Goal: Task Accomplishment & Management: Manage account settings

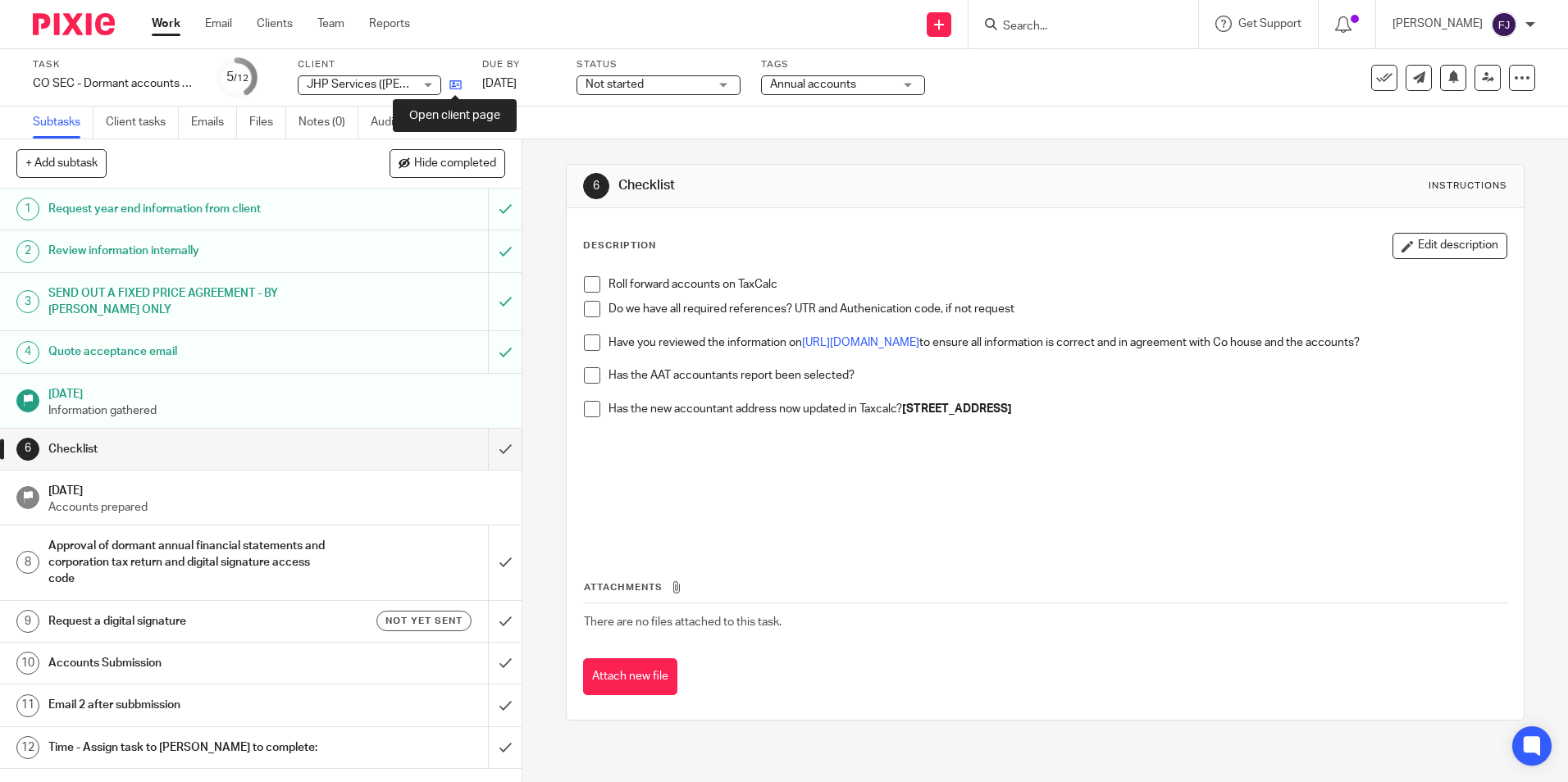
click at [458, 84] on icon at bounding box center [455, 84] width 13 height 13
click at [677, 502] on p at bounding box center [1056, 500] width 897 height 33
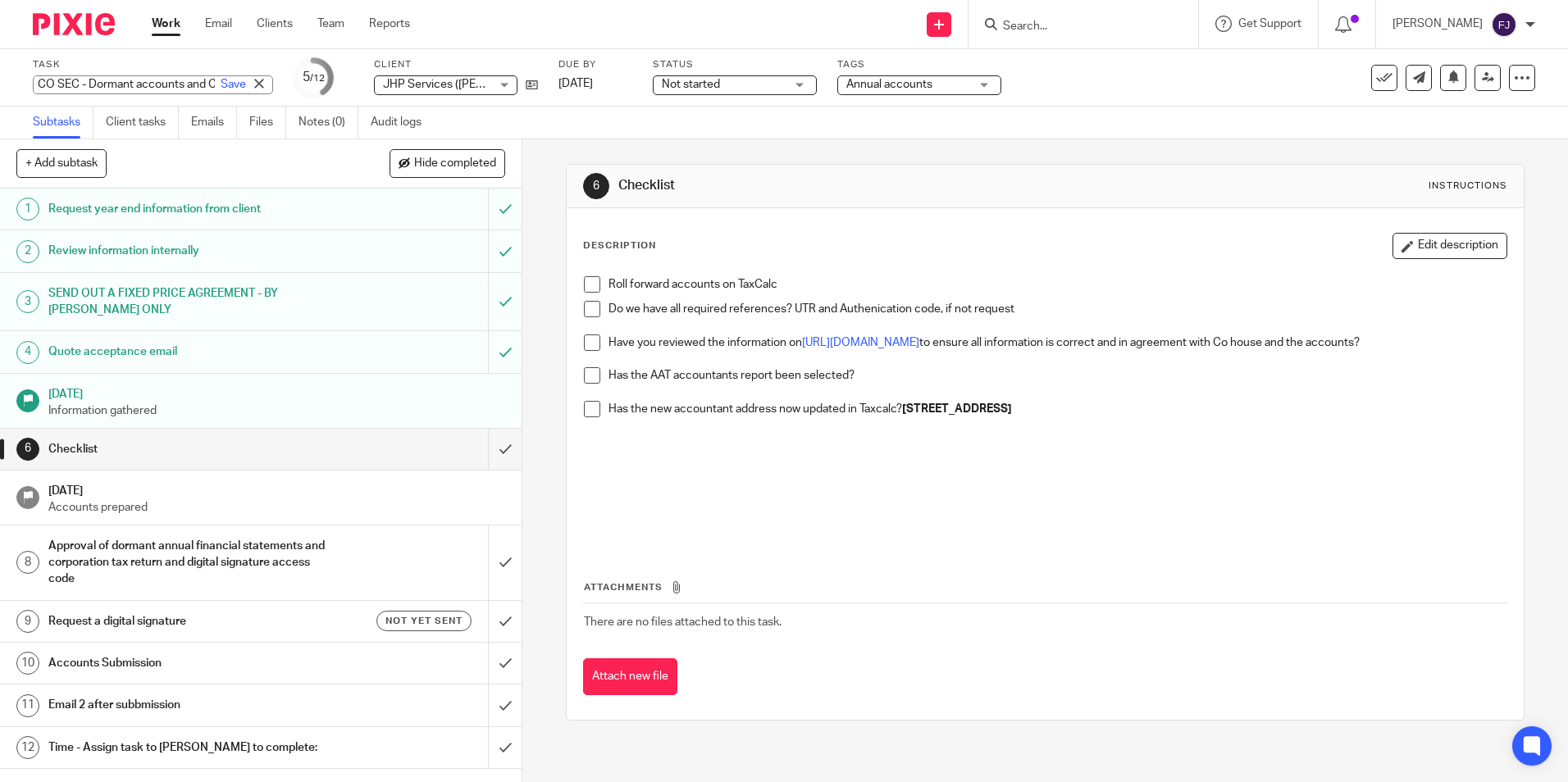
click at [714, 480] on p at bounding box center [1056, 475] width 897 height 17
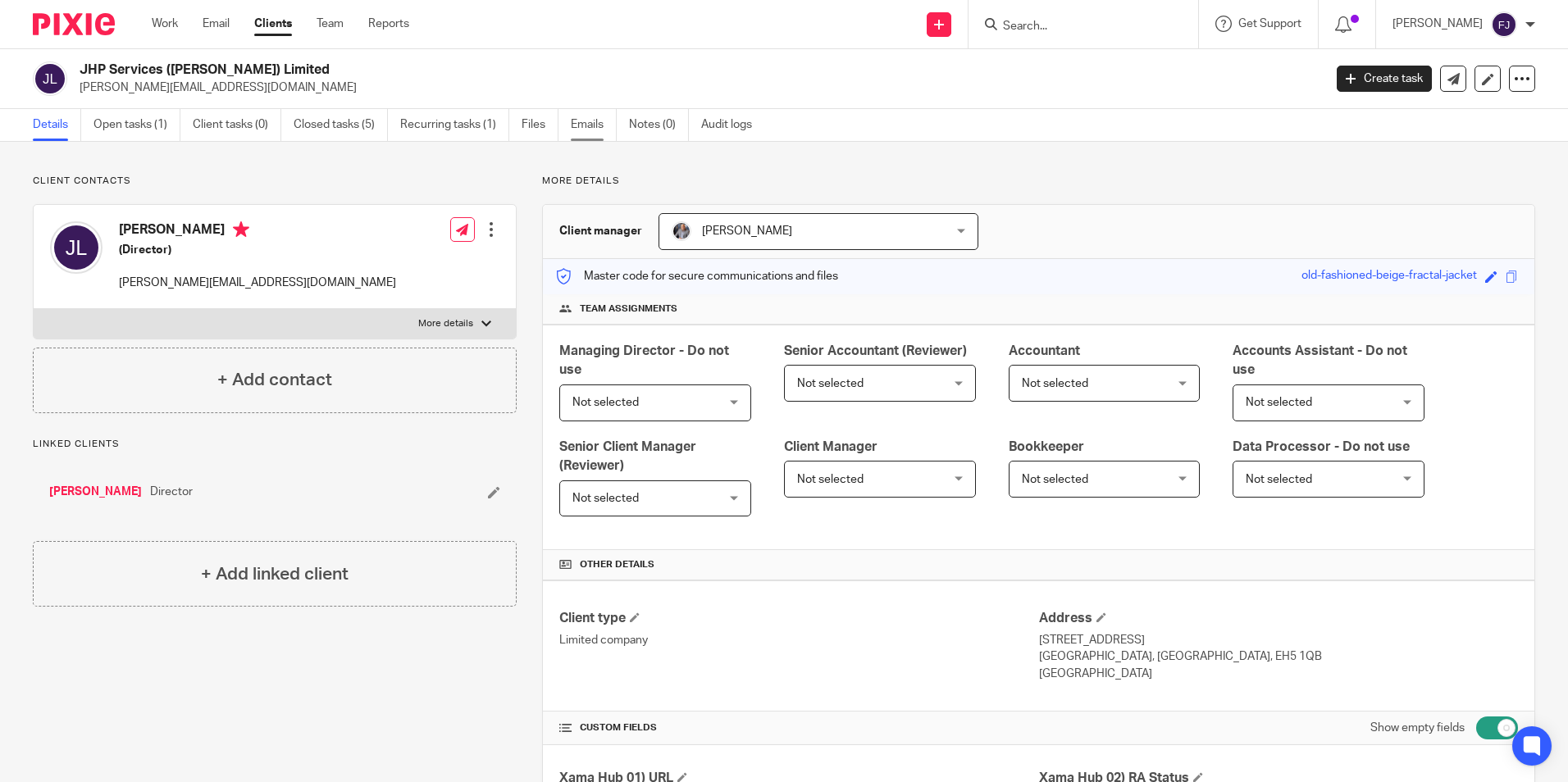
click at [577, 127] on link "Emails" at bounding box center [593, 125] width 46 height 32
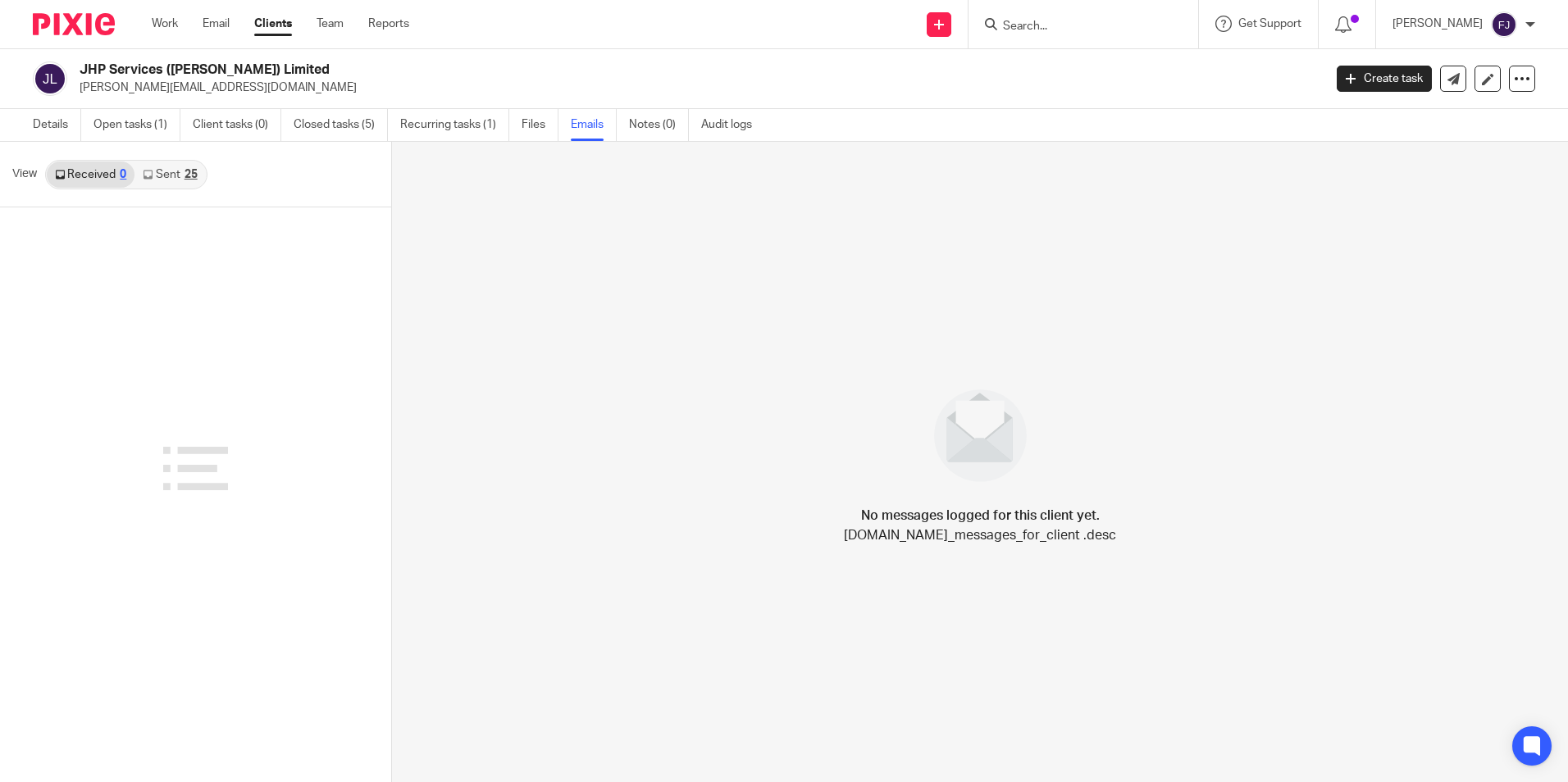
click at [166, 174] on link "Sent 25" at bounding box center [170, 174] width 71 height 27
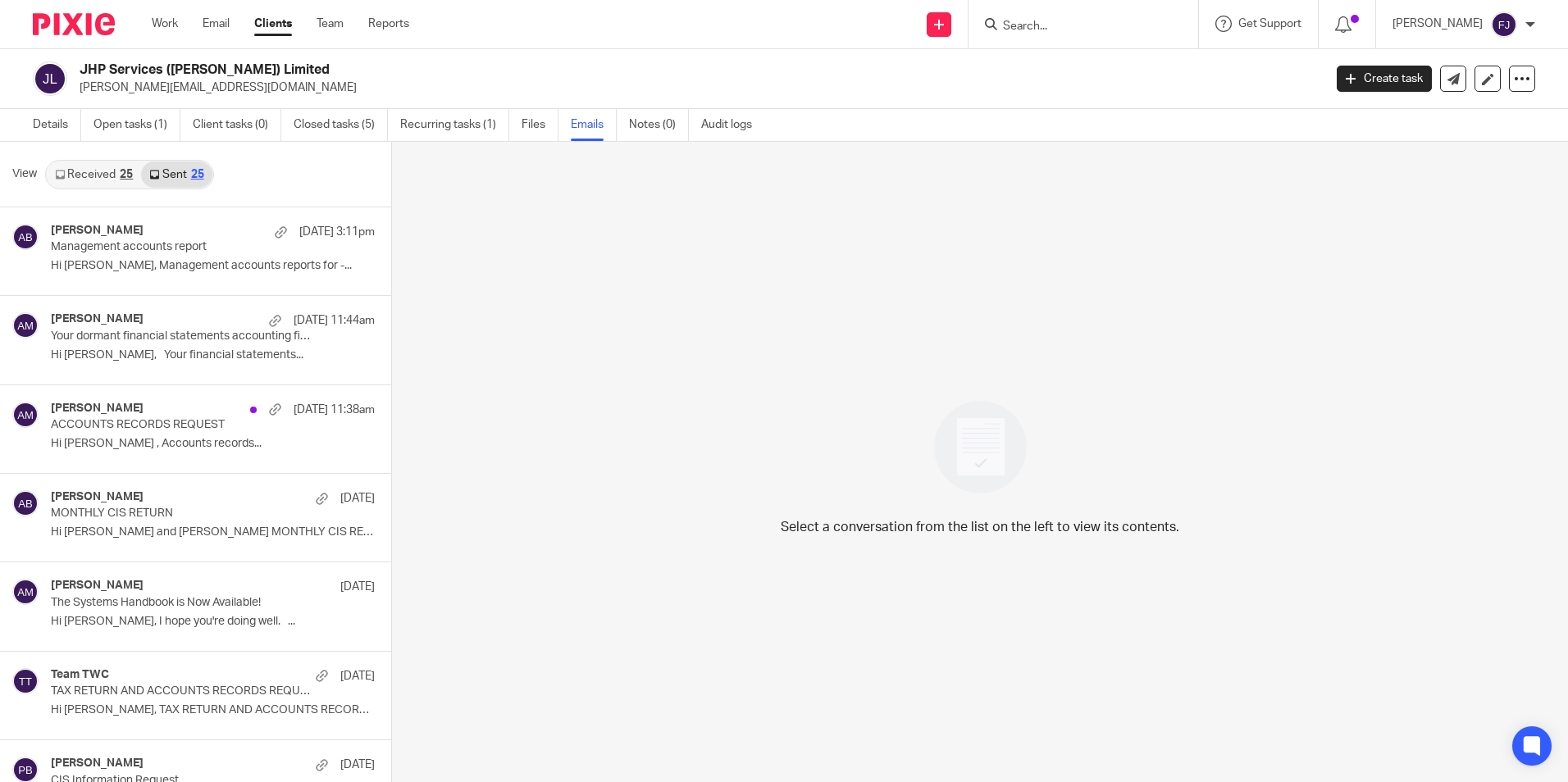
click at [86, 173] on link "Received 25" at bounding box center [94, 174] width 94 height 27
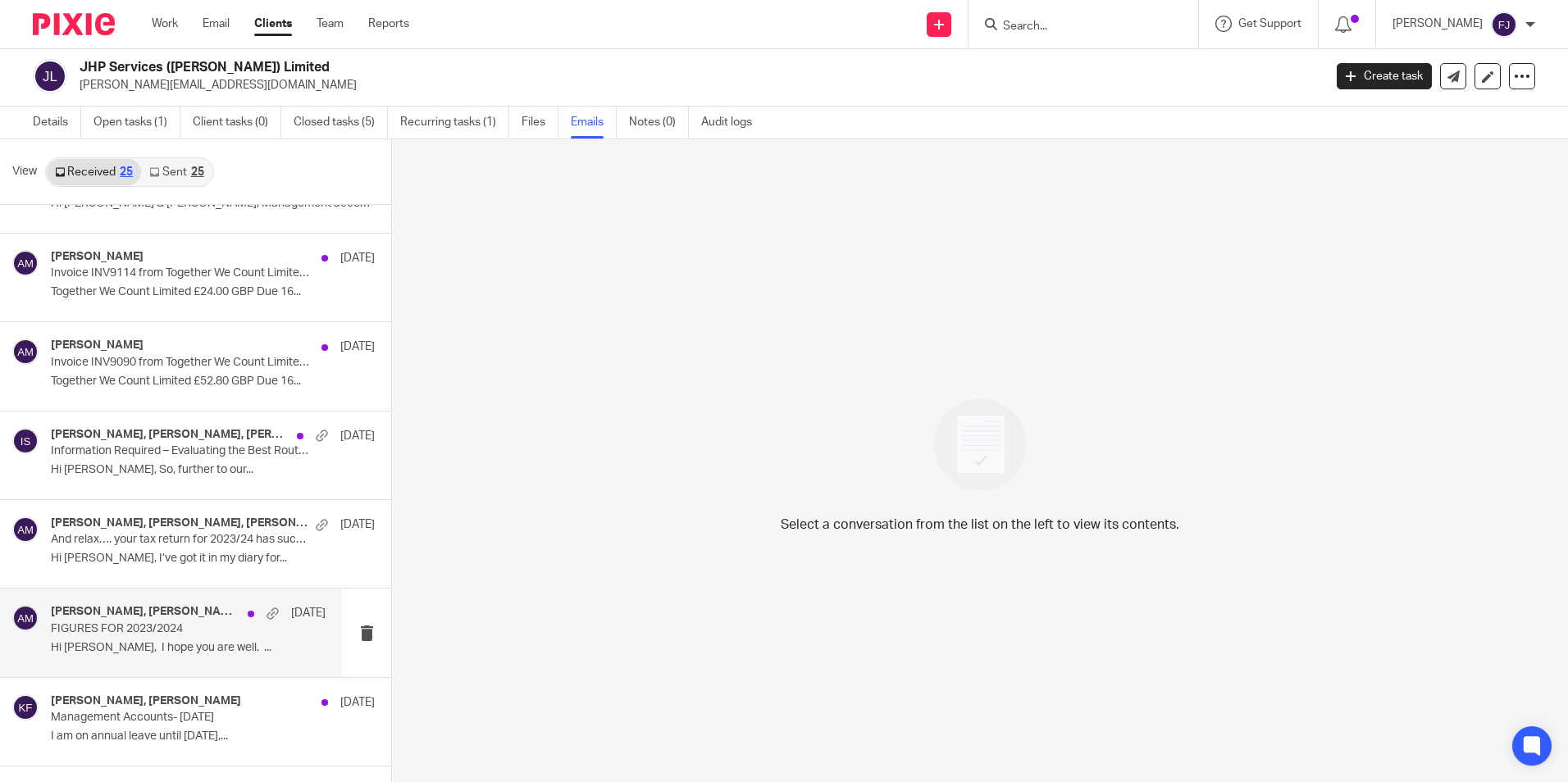
scroll to position [1230, 0]
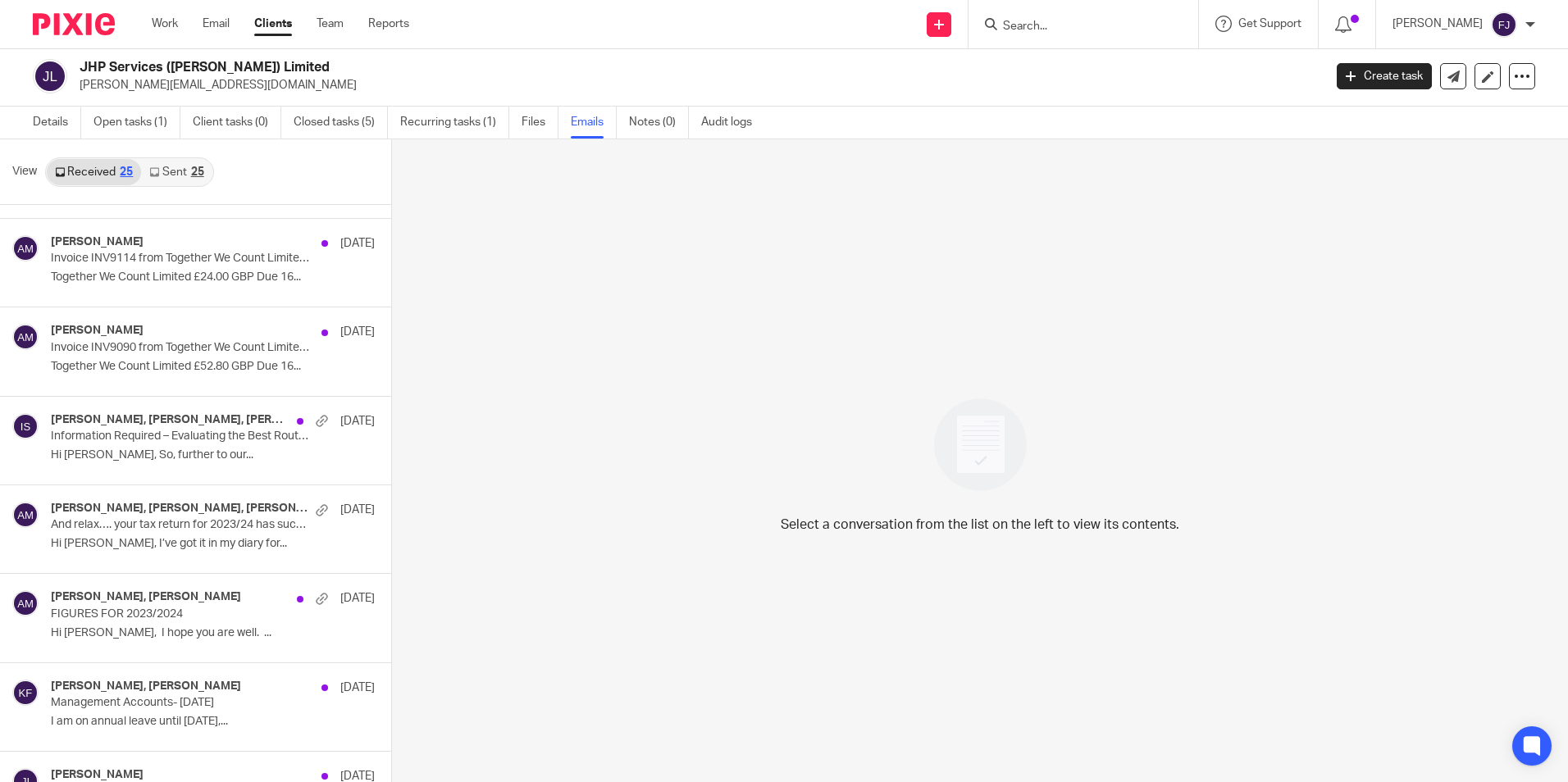
click at [191, 175] on div "25" at bounding box center [196, 172] width 13 height 12
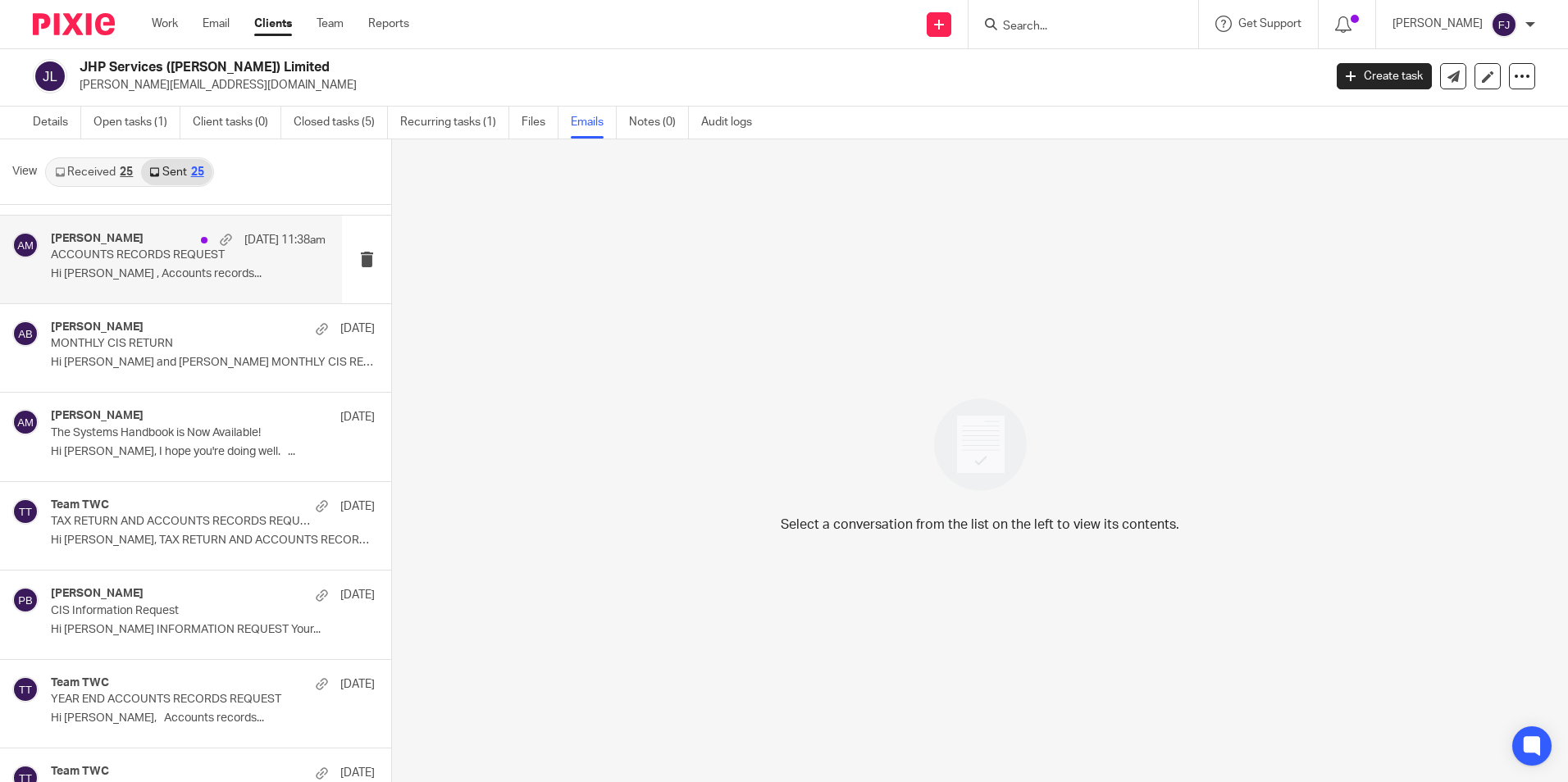
scroll to position [0, 0]
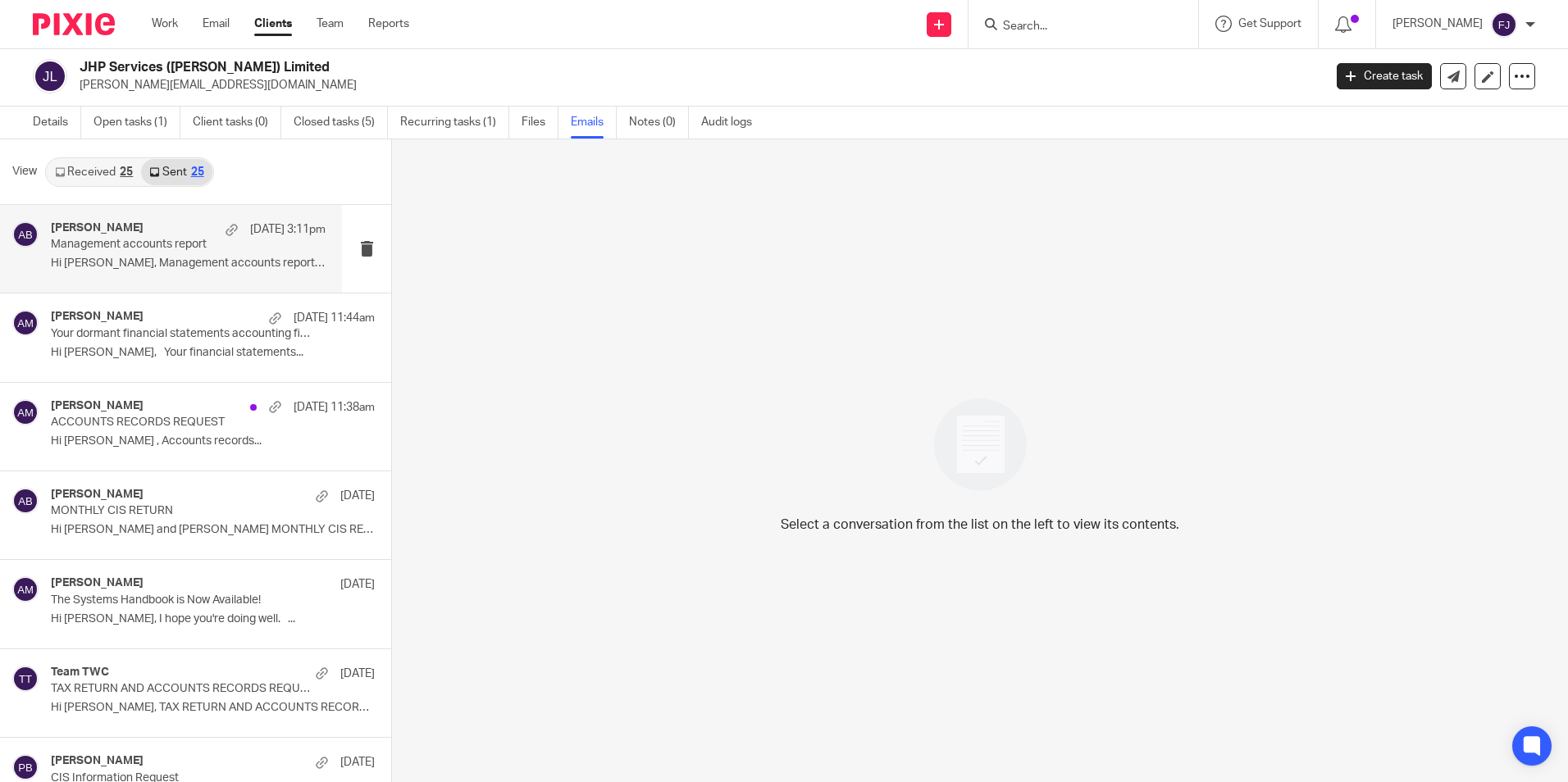
click at [179, 220] on div "Akshay Bhanushali 19 Aug 3:11pm Management accounts report Hi Jamie, Management…" at bounding box center [171, 249] width 342 height 87
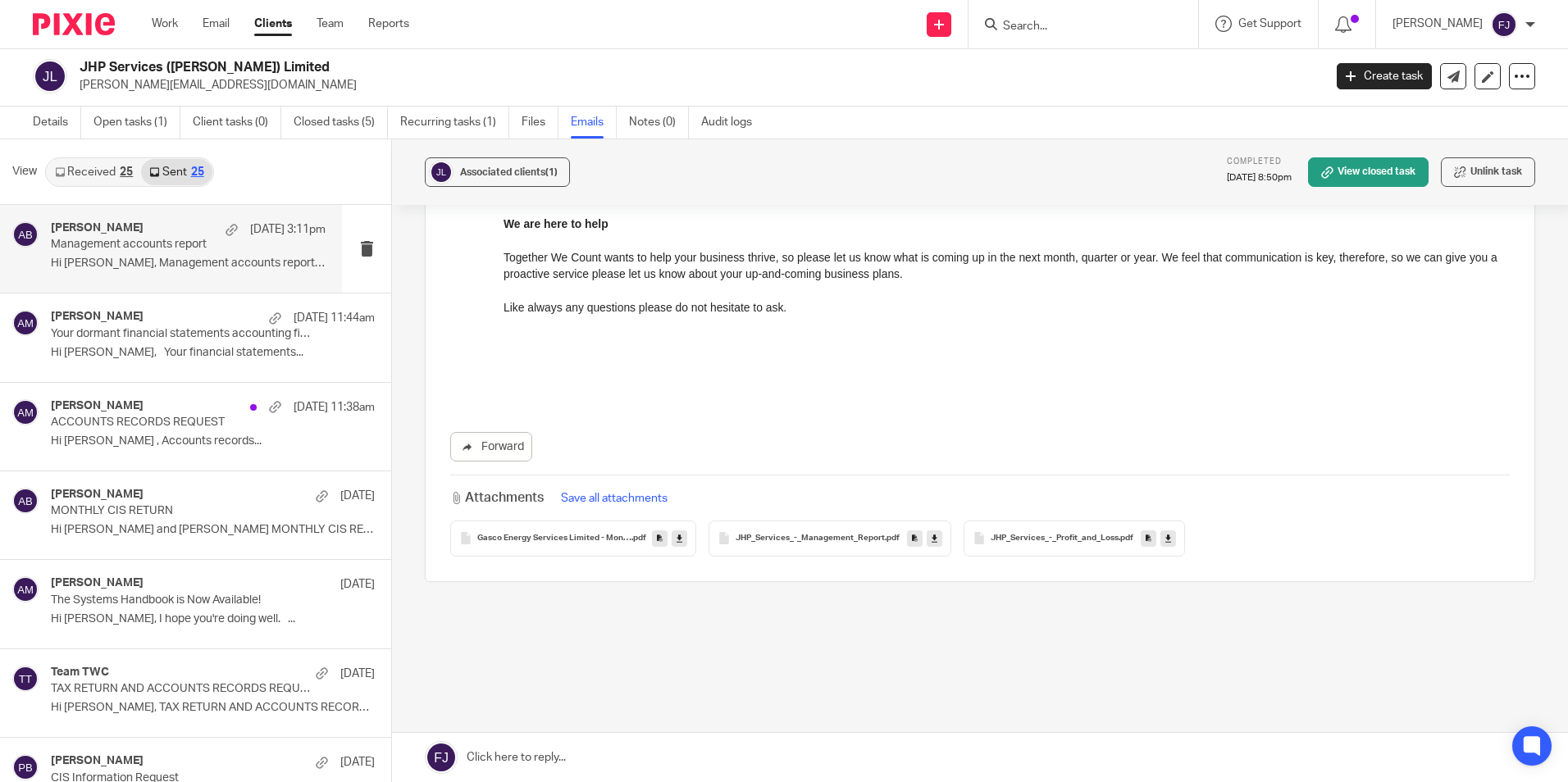
scroll to position [495, 0]
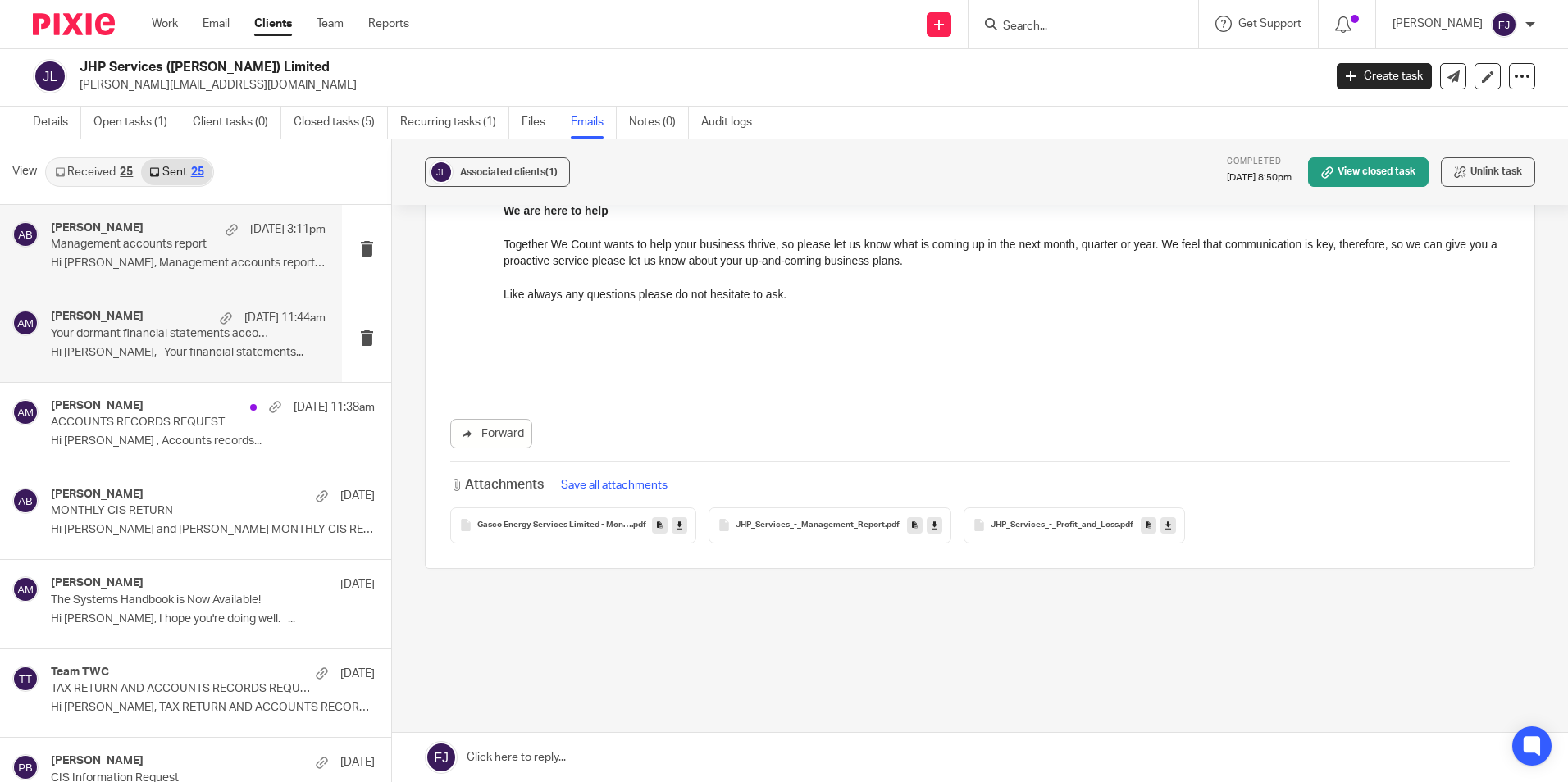
click at [181, 306] on div "Aaron Mcleish 18 Aug 11:44am Your dormant financial statements accounting fixed…" at bounding box center [171, 337] width 342 height 87
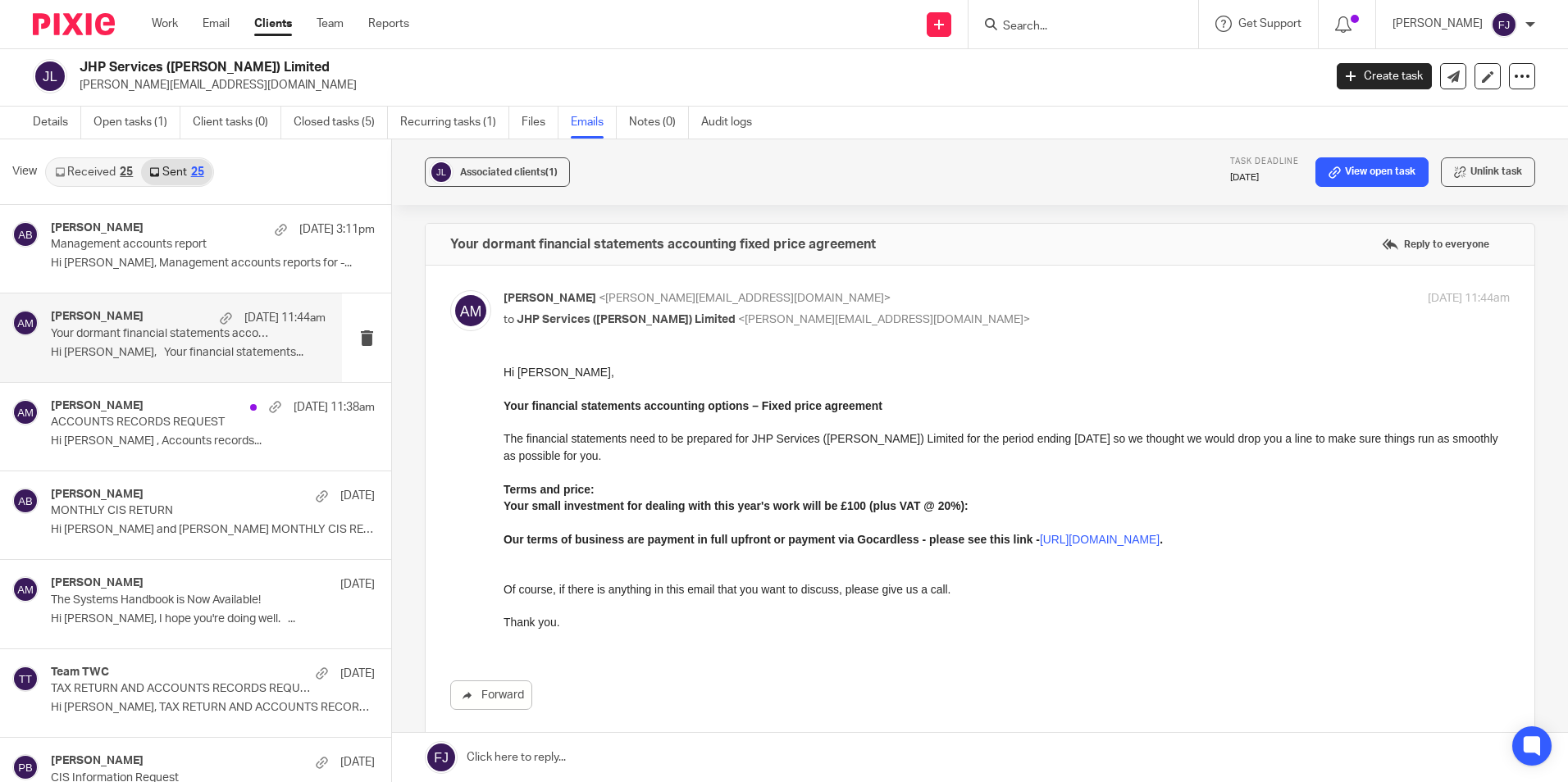
scroll to position [0, 0]
click at [82, 172] on link "Received 25" at bounding box center [94, 172] width 94 height 27
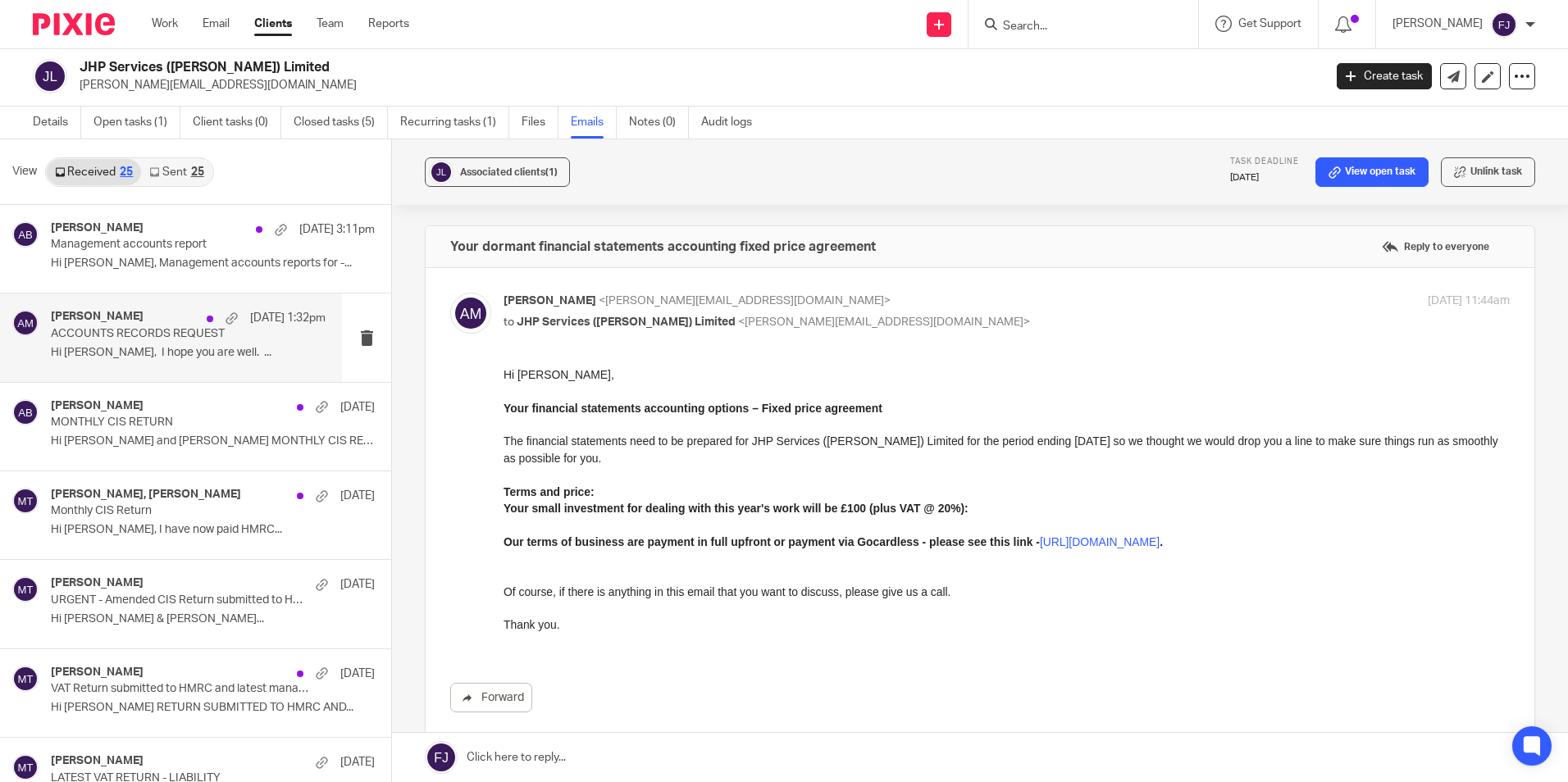
click at [165, 302] on div "Aaron Mcleish 18 Aug 1:32pm ACCOUNTS RECORDS REQUEST Hi Aaron, I hope you are w…" at bounding box center [171, 337] width 342 height 87
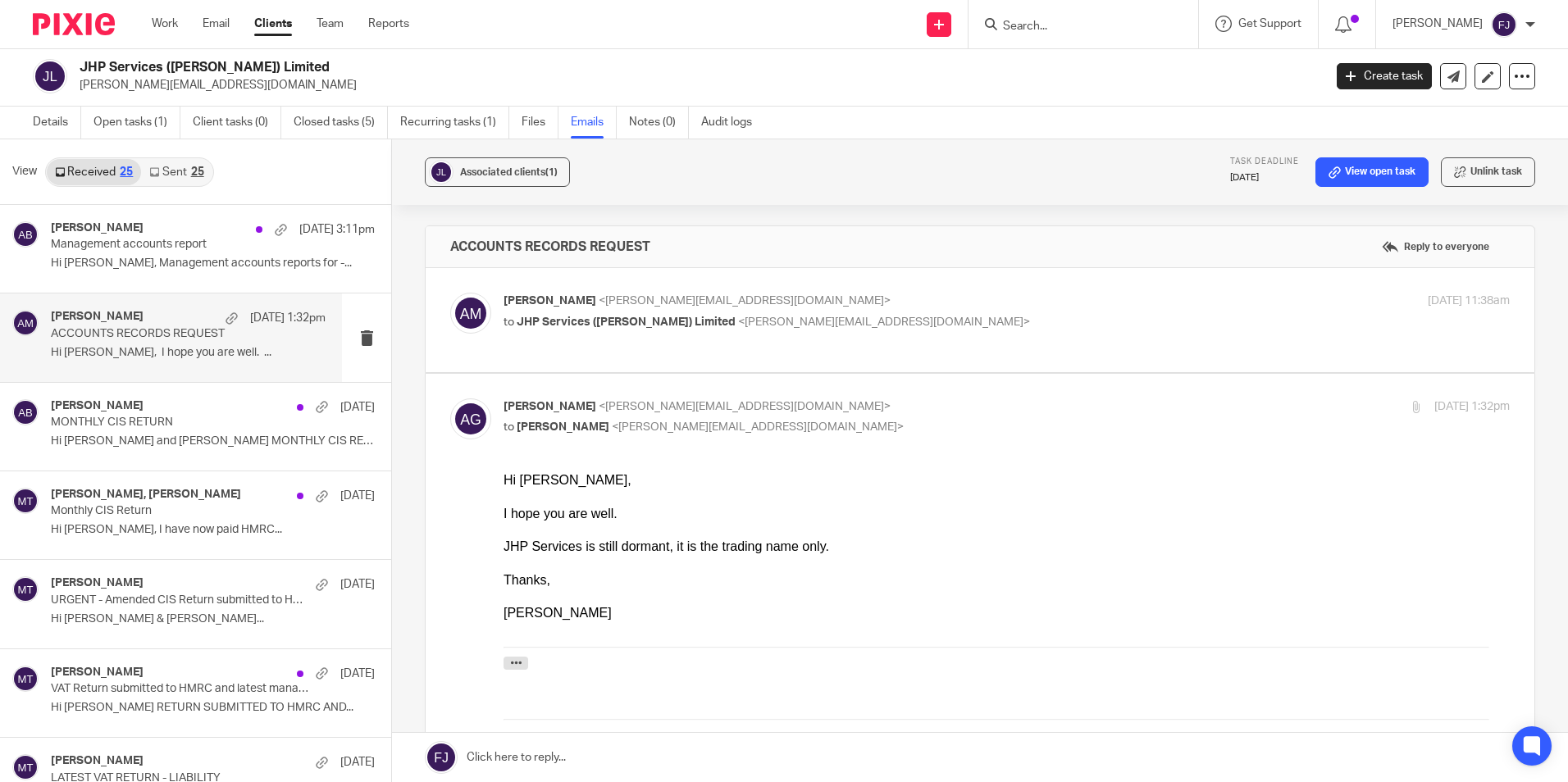
click at [835, 300] on p "Aaron Mcleish <aaron@togetherwecount.co.uk>" at bounding box center [838, 302] width 671 height 18
checkbox input "true"
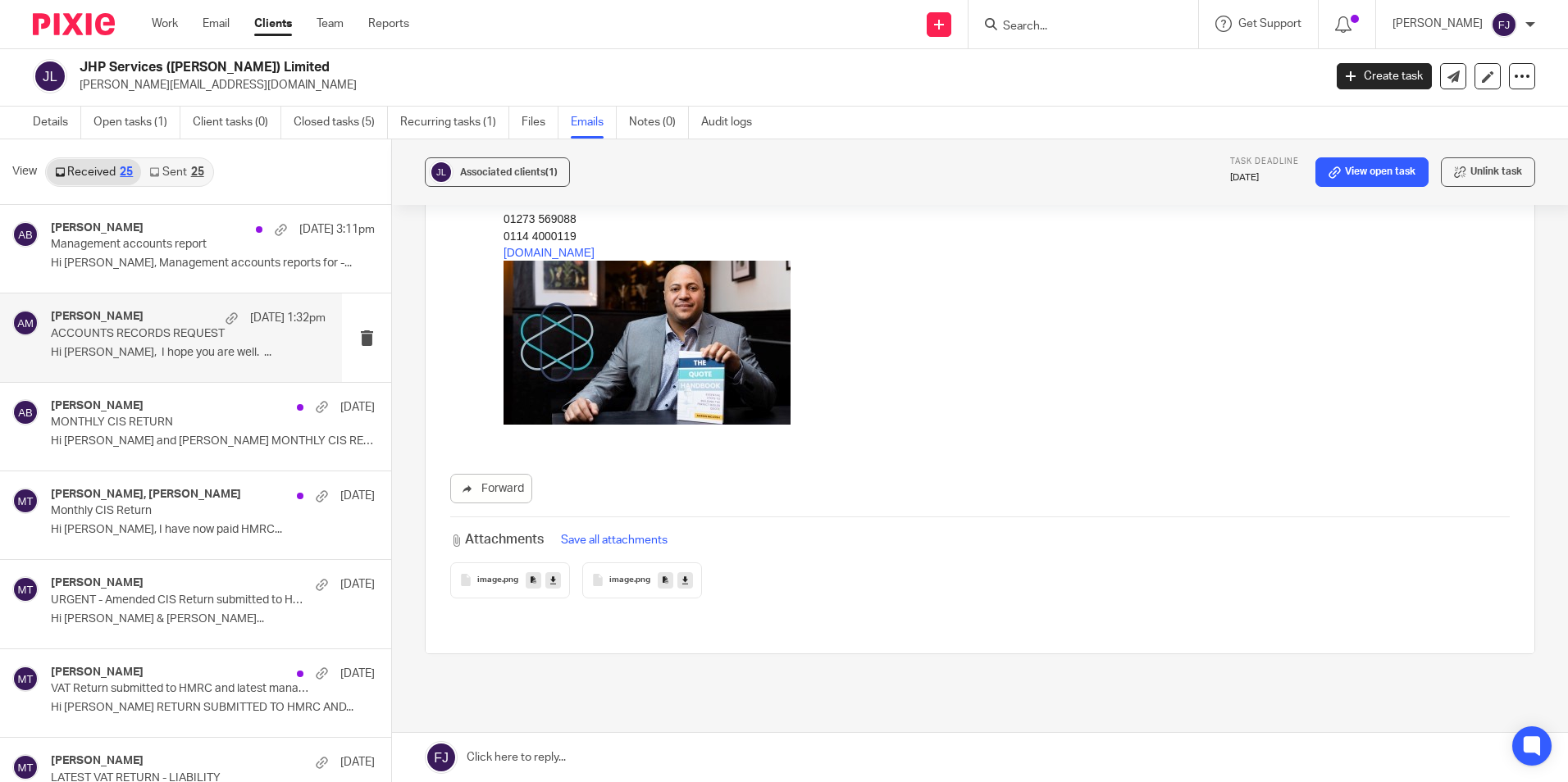
scroll to position [1128, 0]
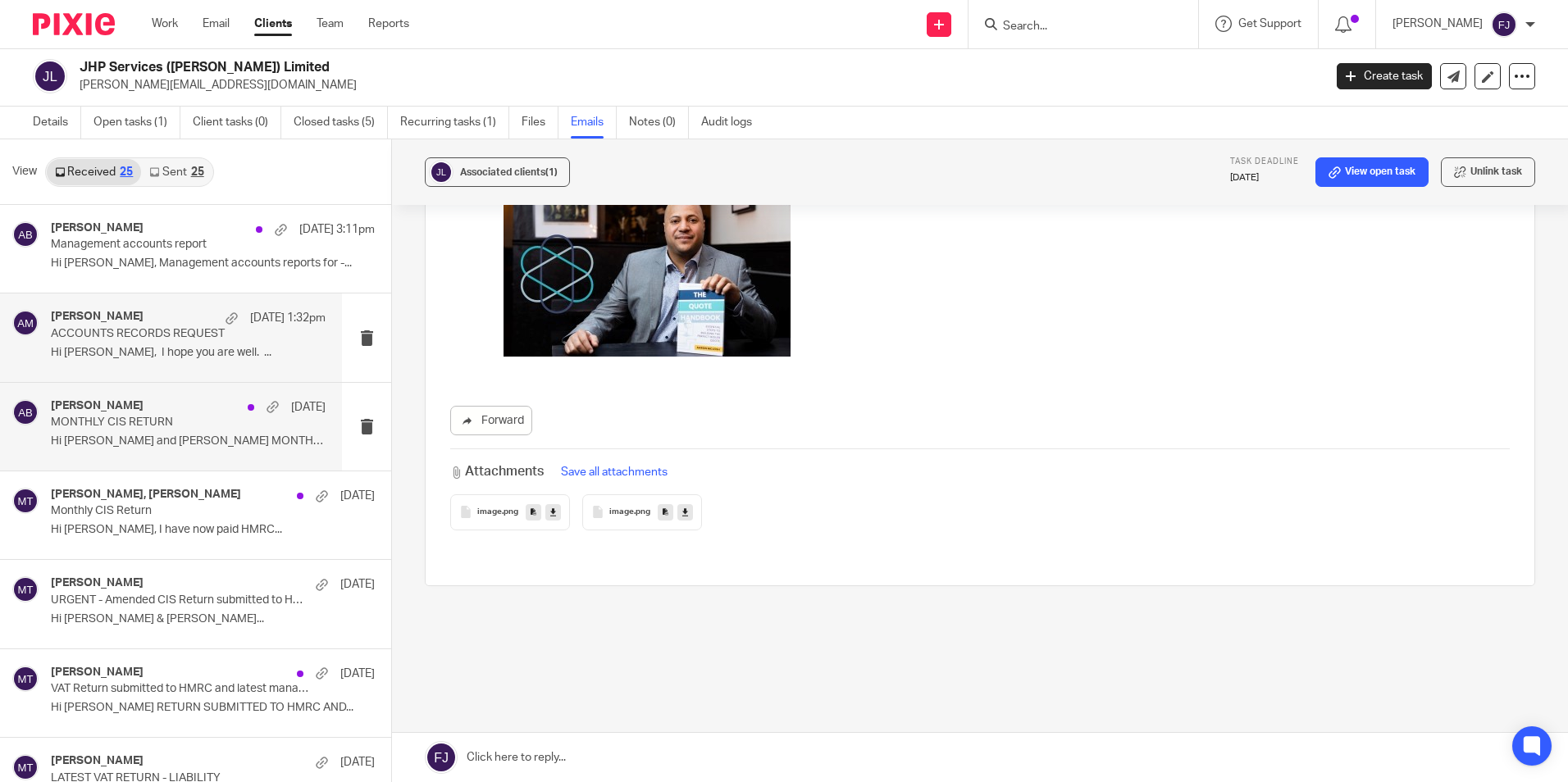
click at [193, 402] on div "Akshay Bhanushali 14 Aug" at bounding box center [189, 407] width 275 height 17
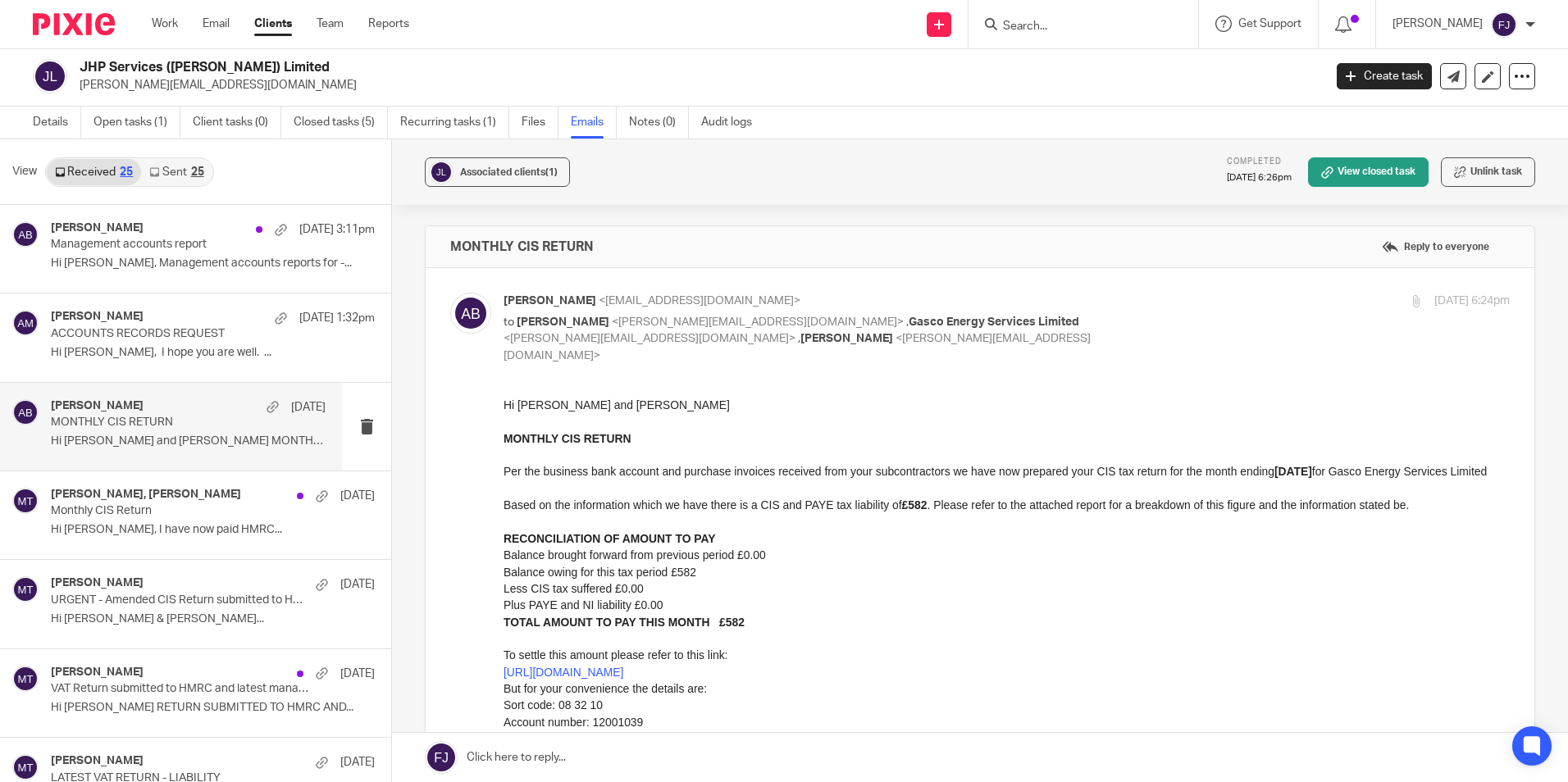
scroll to position [0, 0]
drag, startPoint x: 504, startPoint y: 406, endPoint x: 698, endPoint y: 406, distance: 194.0
click at [698, 406] on p "Hi Jamie and Alexandra" at bounding box center [1006, 405] width 1006 height 17
click at [602, 441] on strong "MONTHLY CIS RETURN" at bounding box center [567, 438] width 128 height 13
drag, startPoint x: 642, startPoint y: 437, endPoint x: 625, endPoint y: 434, distance: 17.3
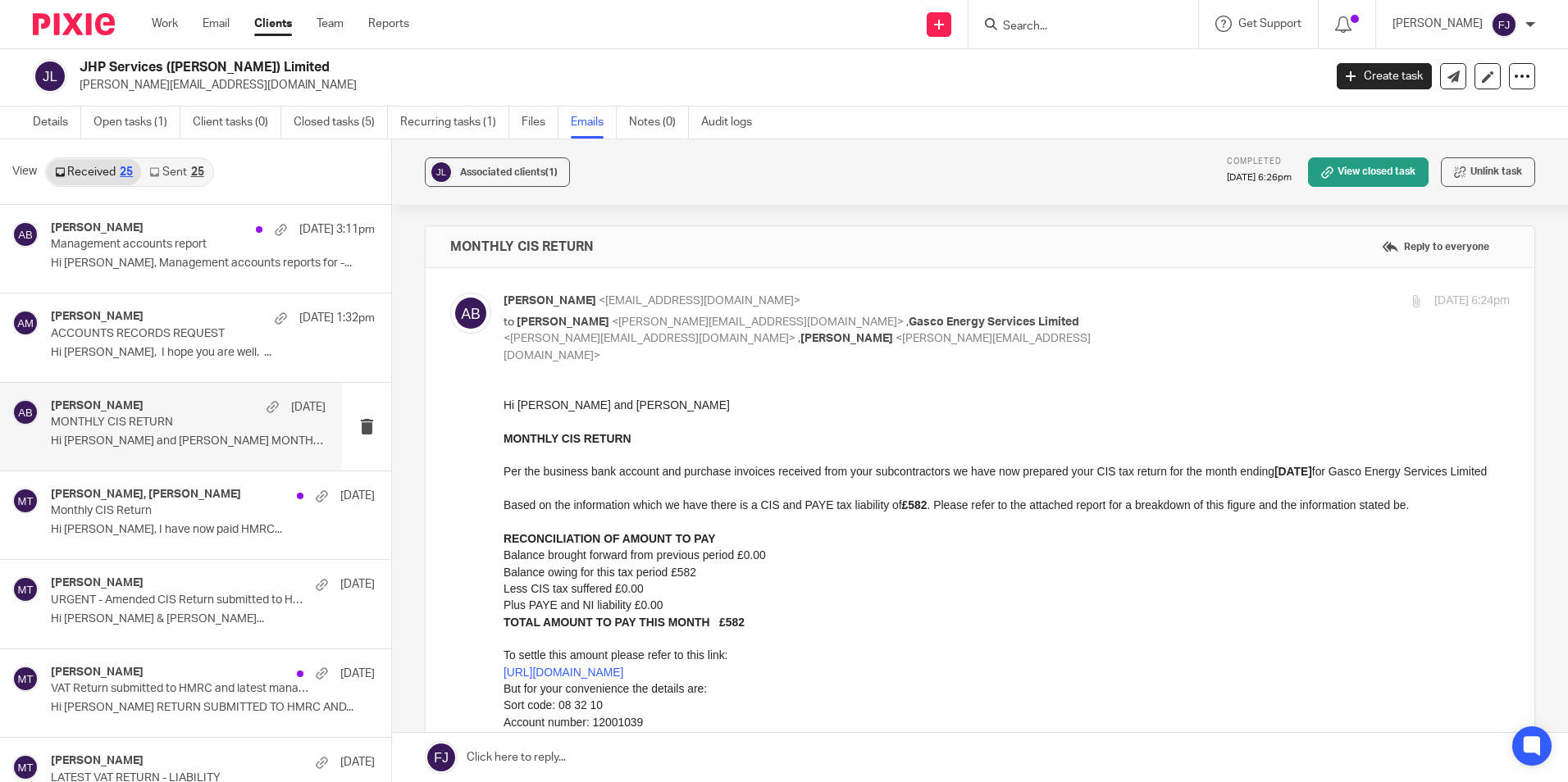
click at [638, 437] on p "MONTHLY CIS RETURN Per the business bank account and purchase invoices received…" at bounding box center [1006, 488] width 1006 height 117
click at [175, 209] on div "Akshay Bhanushali 19 Aug 3:11pm Management accounts report Hi Jamie, Management…" at bounding box center [171, 249] width 342 height 87
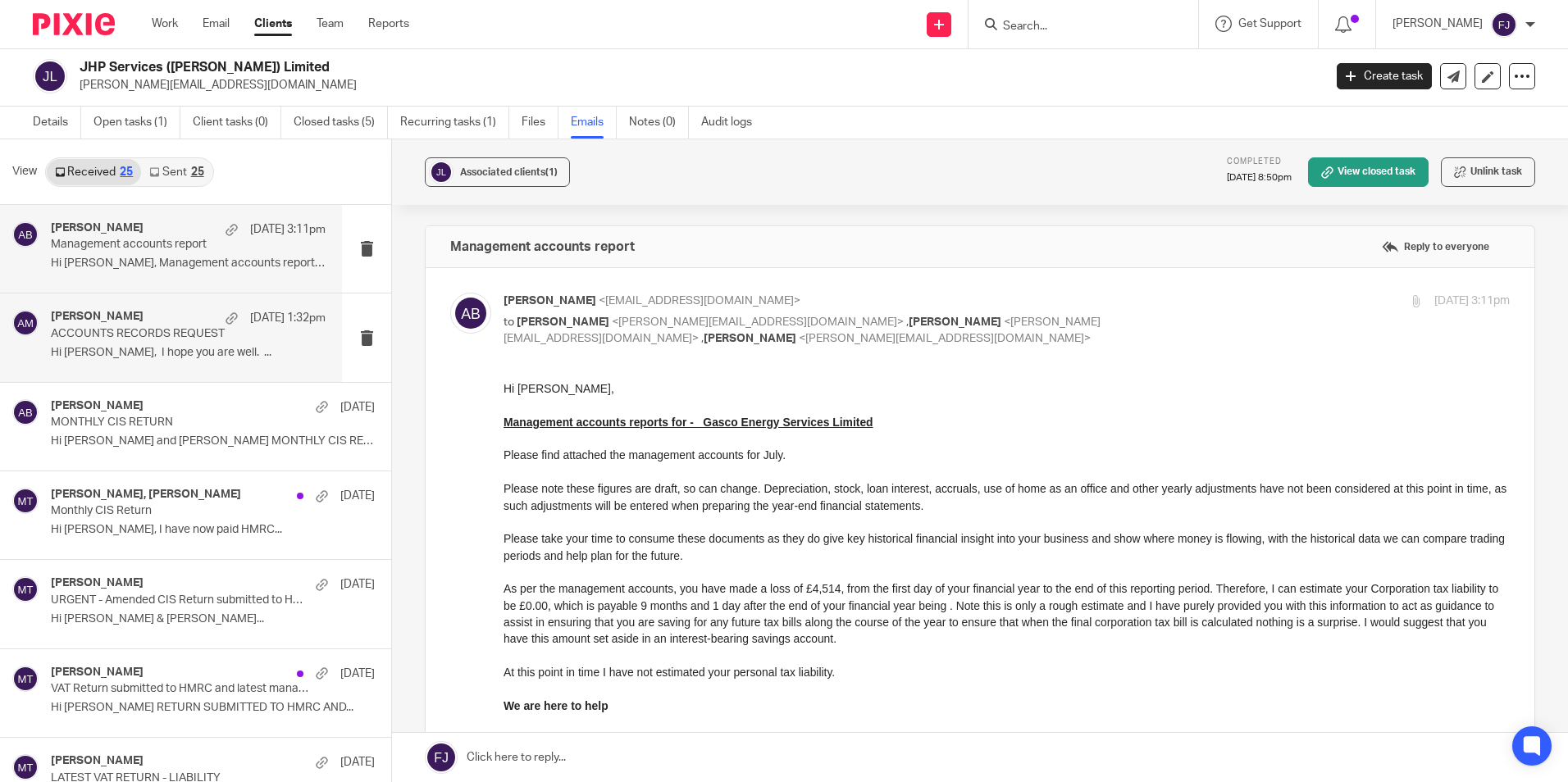
click at [258, 359] on p "Hi Aaron, I hope you are well. ..." at bounding box center [189, 353] width 275 height 14
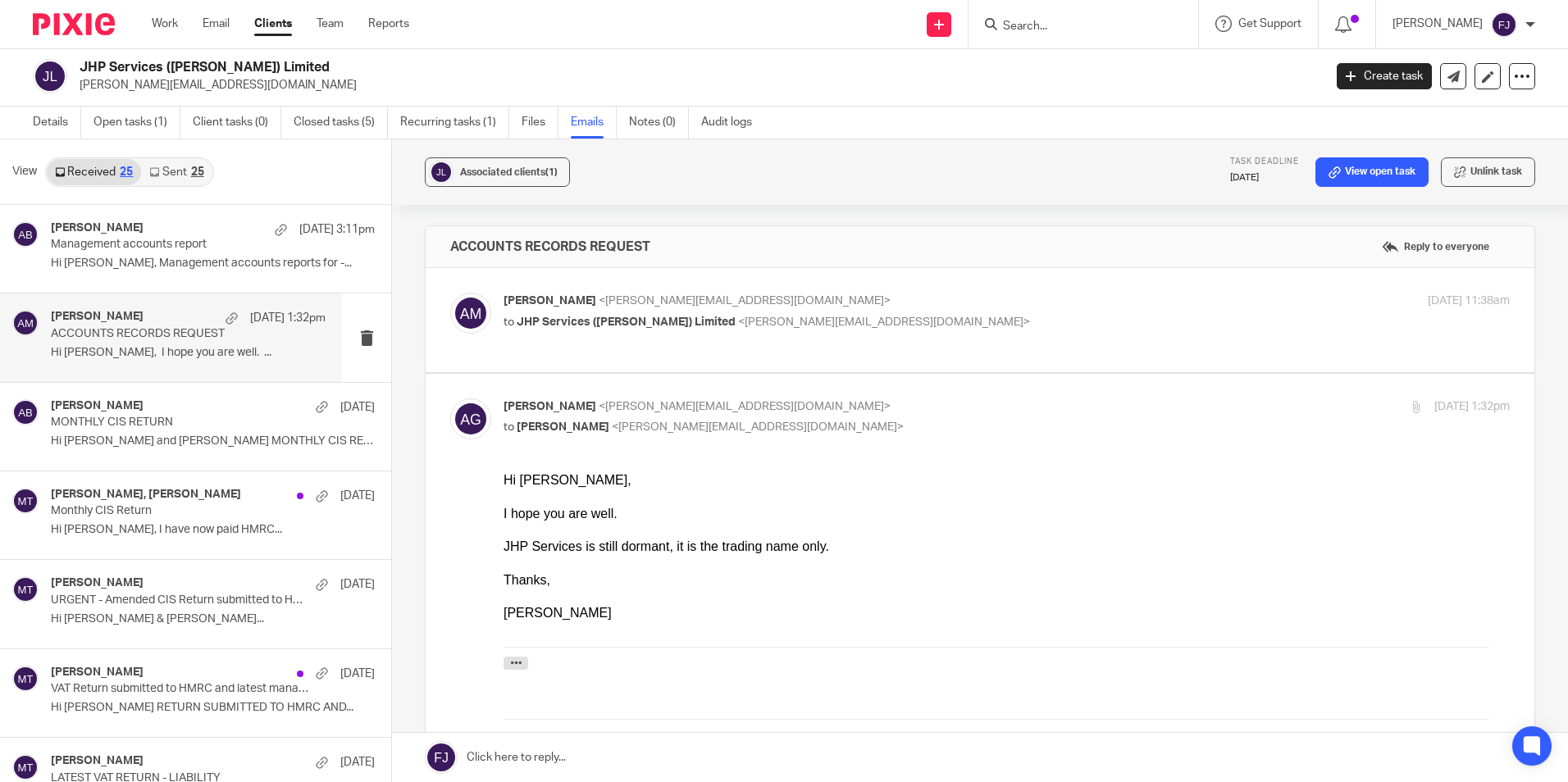
click at [888, 300] on p "Aaron Mcleish <aaron@togetherwecount.co.uk>" at bounding box center [838, 302] width 671 height 18
checkbox input "true"
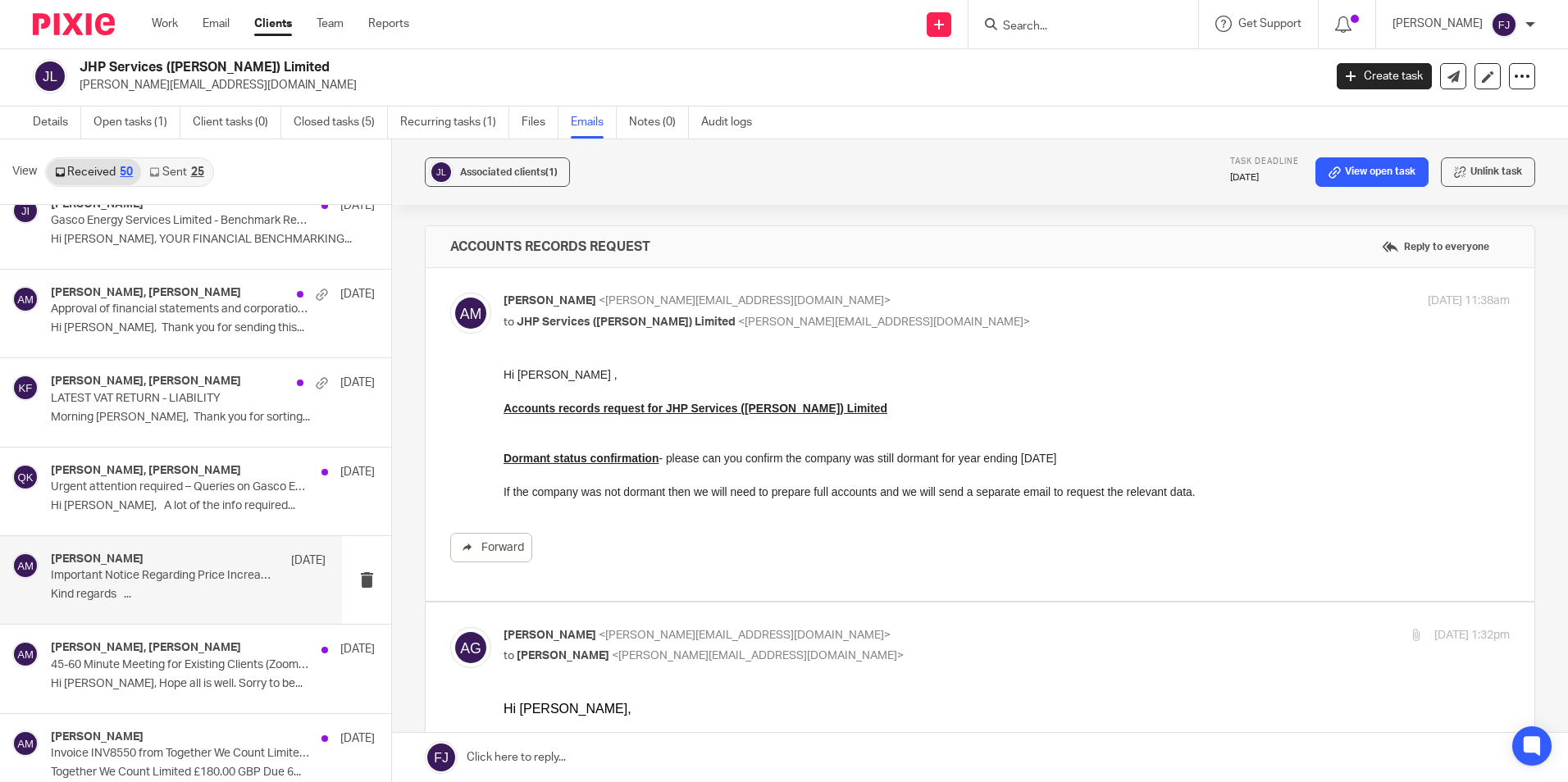
scroll to position [2189, 0]
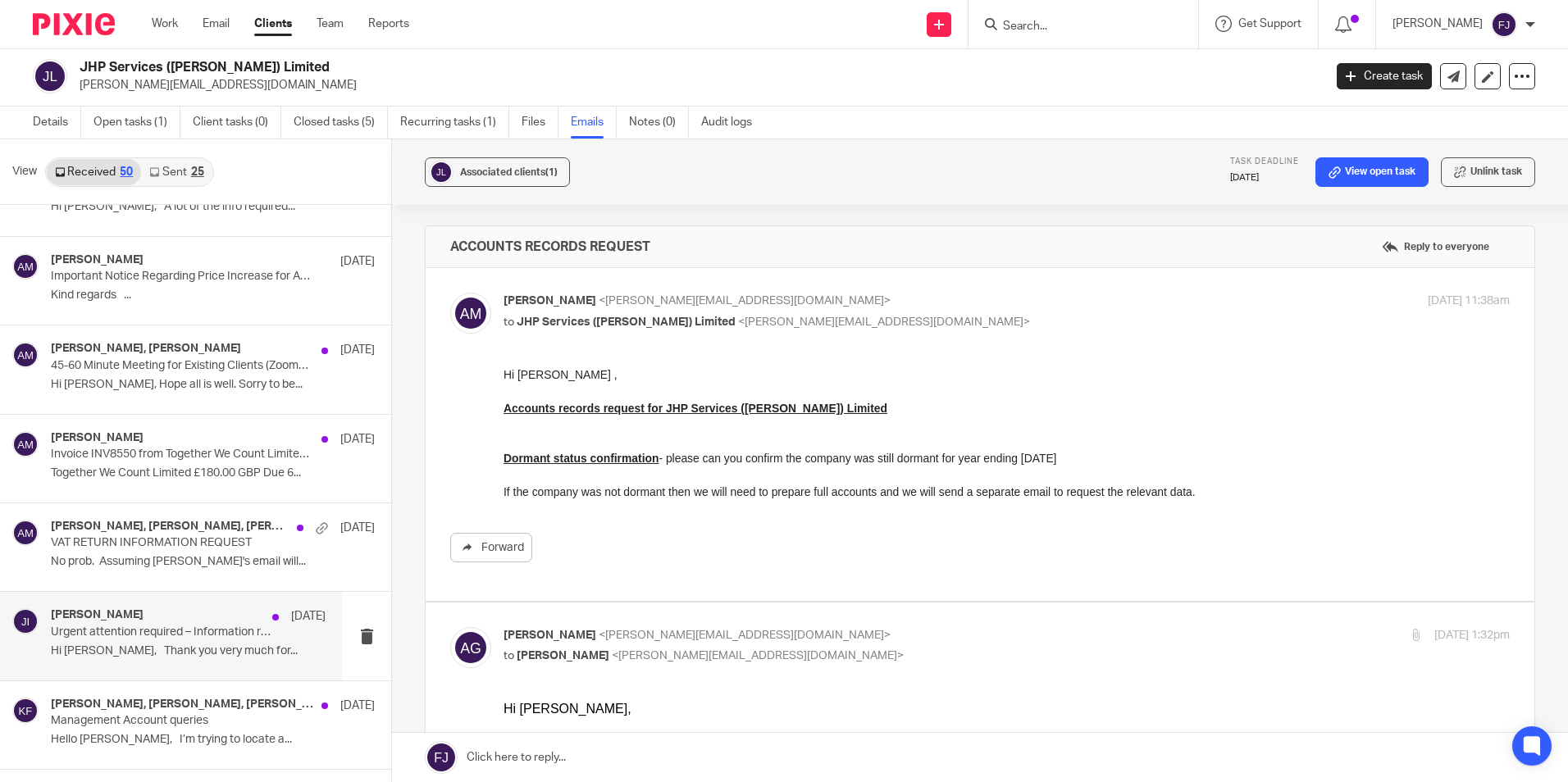
click at [189, 605] on div "Junaid Iqbal 24 Jan Urgent attention required – Information request for tax ret…" at bounding box center [171, 636] width 342 height 87
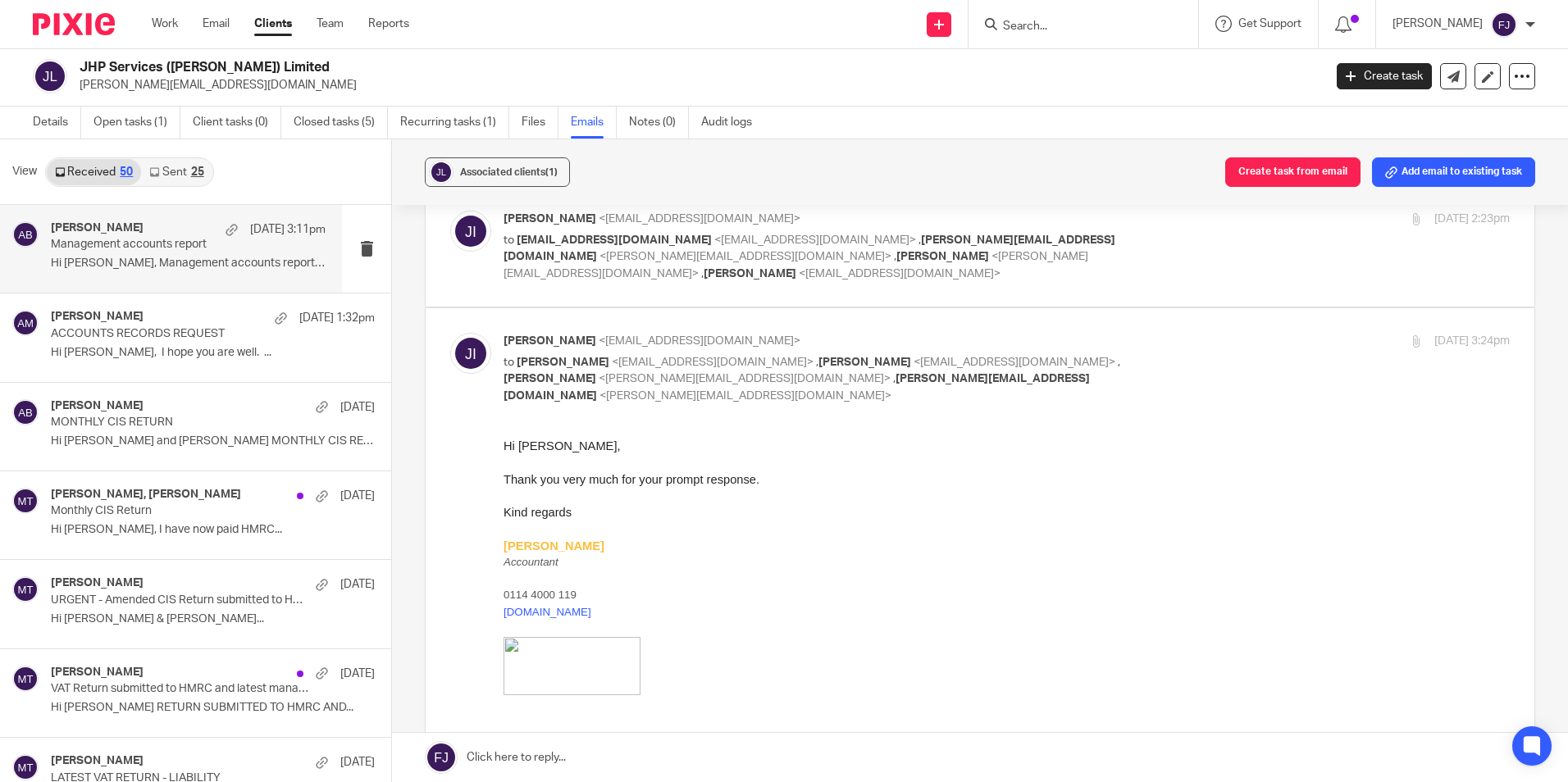
scroll to position [0, 0]
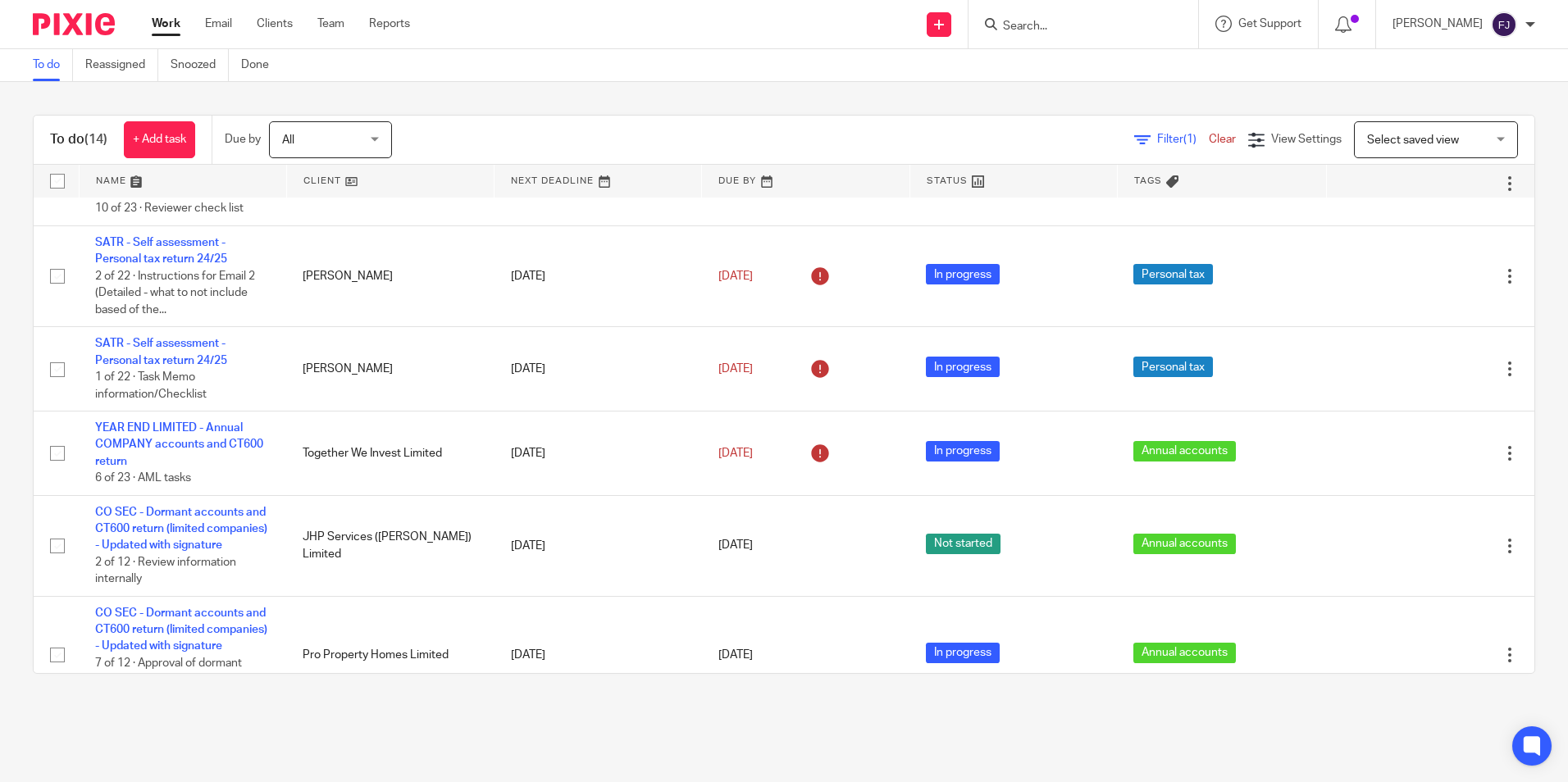
scroll to position [836, 0]
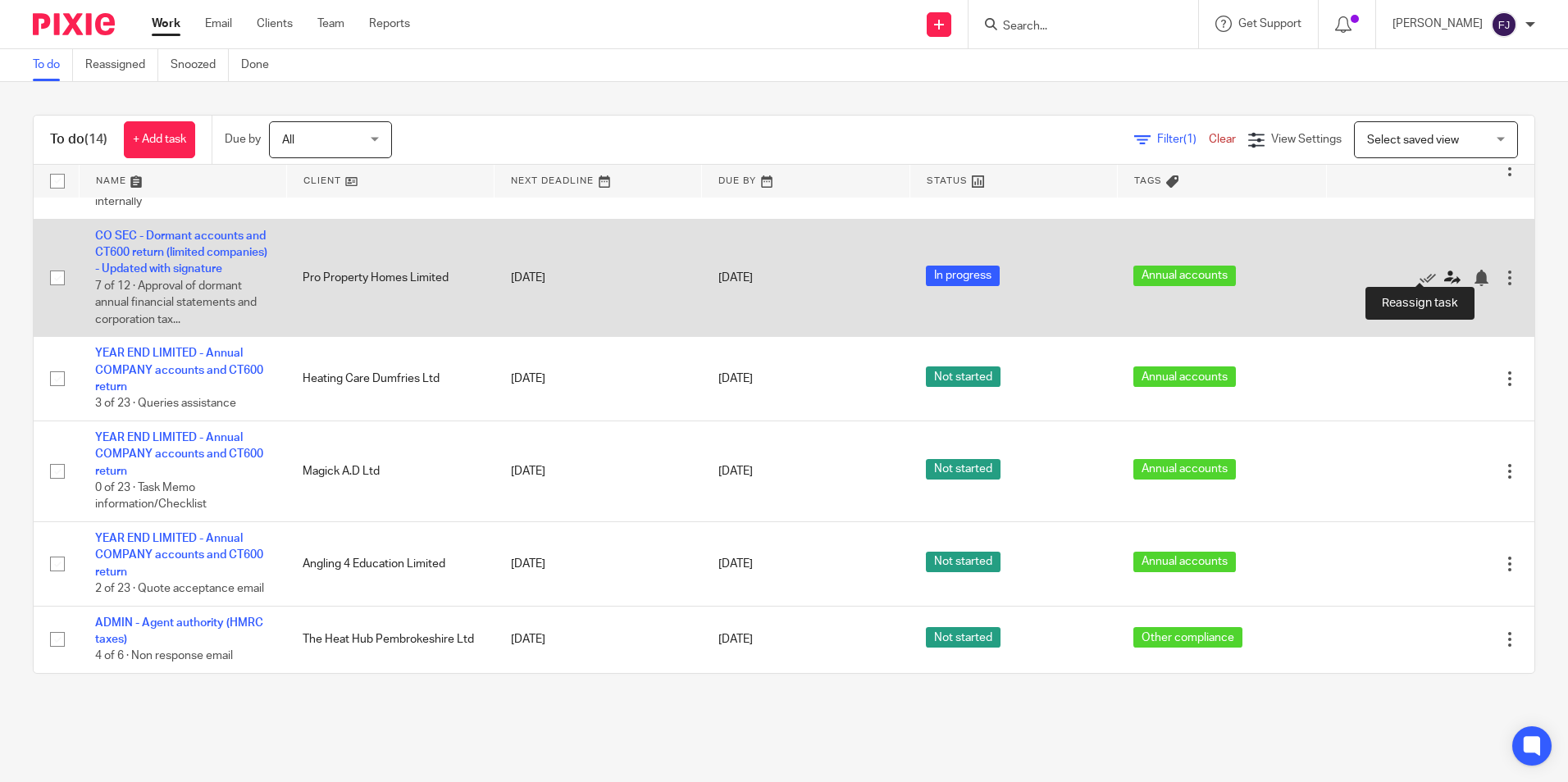
click at [1444, 270] on icon at bounding box center [1452, 278] width 17 height 17
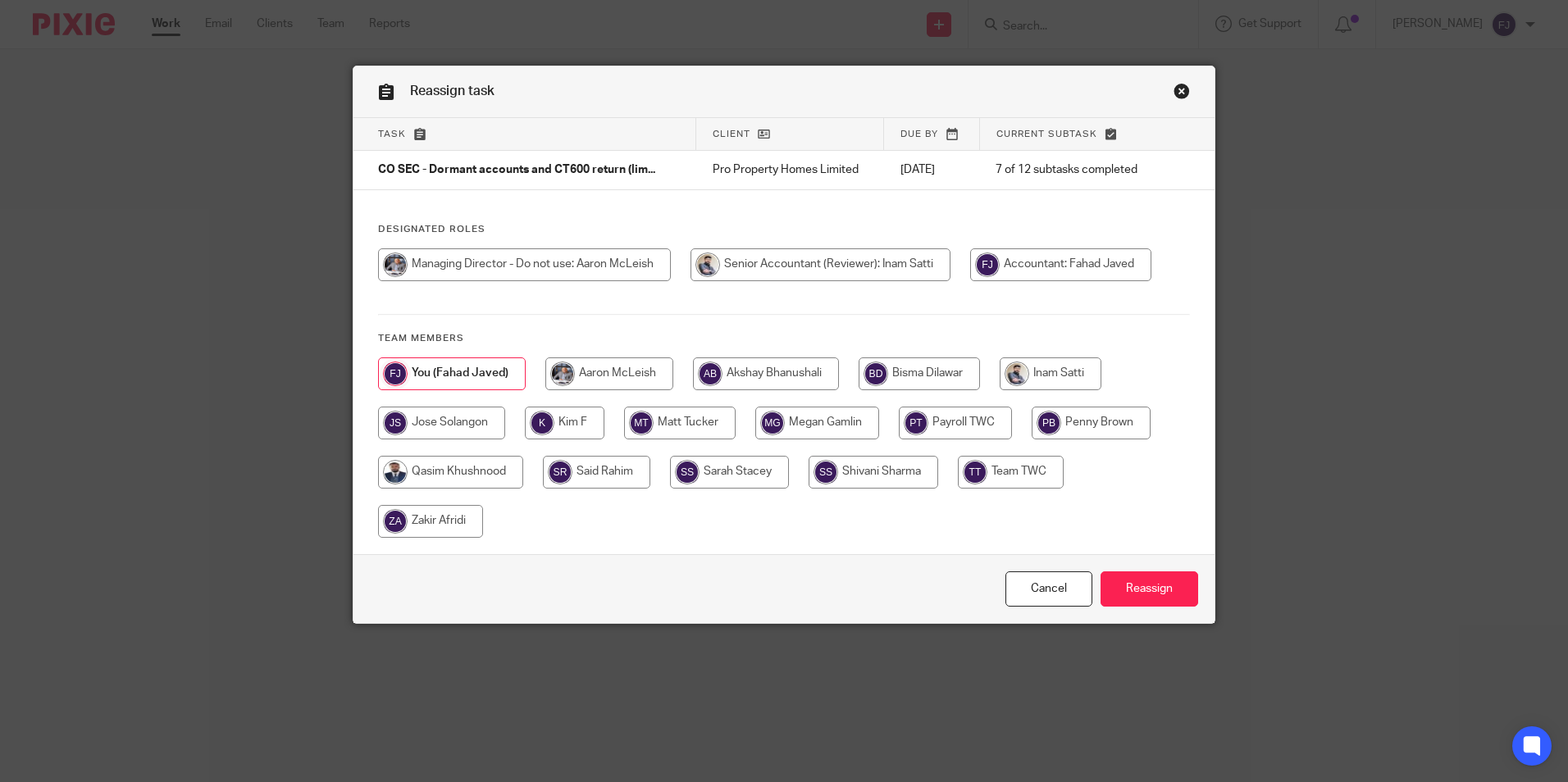
click at [1071, 370] on input "radio" at bounding box center [1049, 373] width 101 height 32
radio input "true"
click at [1164, 592] on input "Reassign" at bounding box center [1148, 589] width 97 height 35
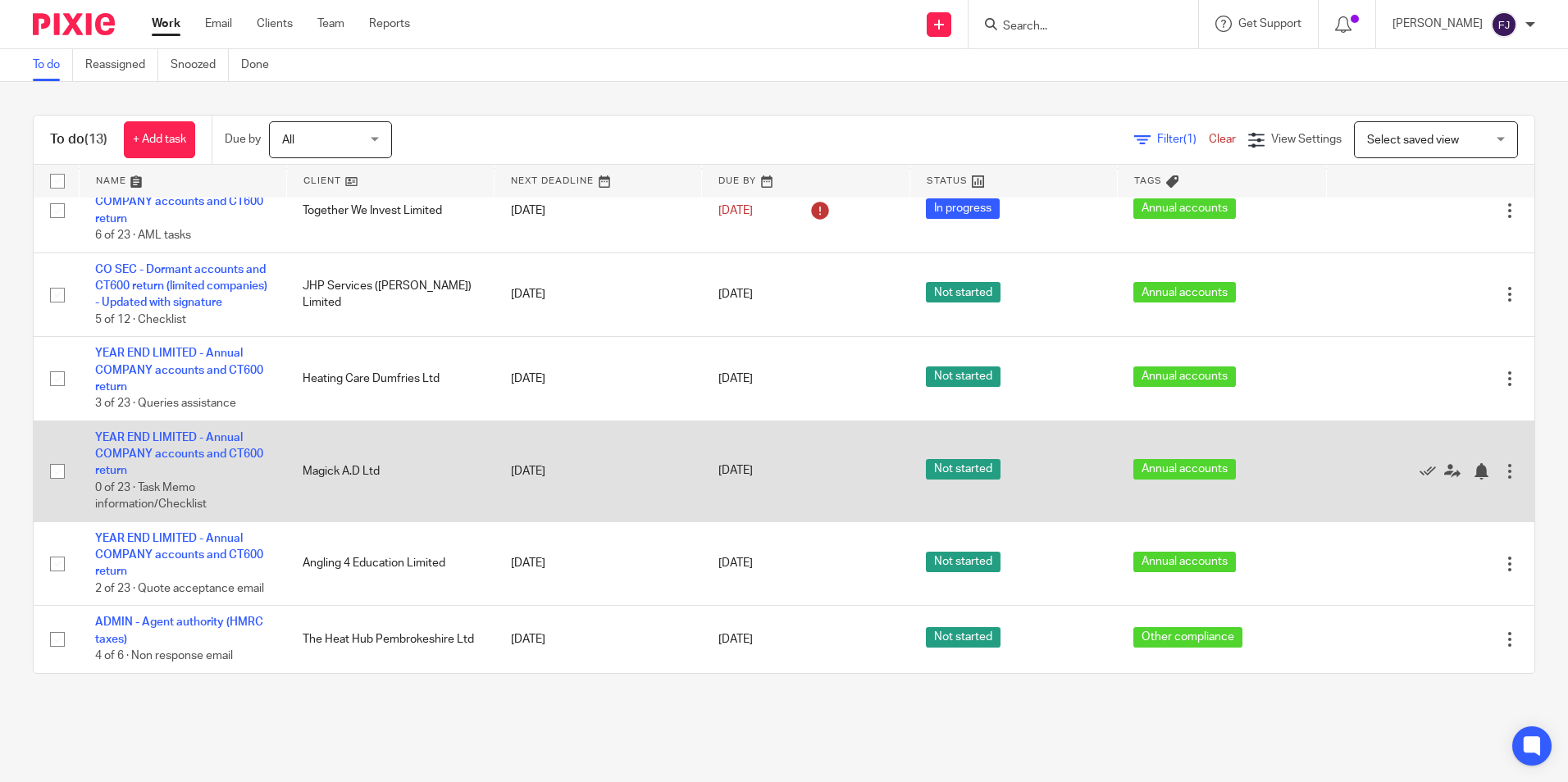
scroll to position [686, 0]
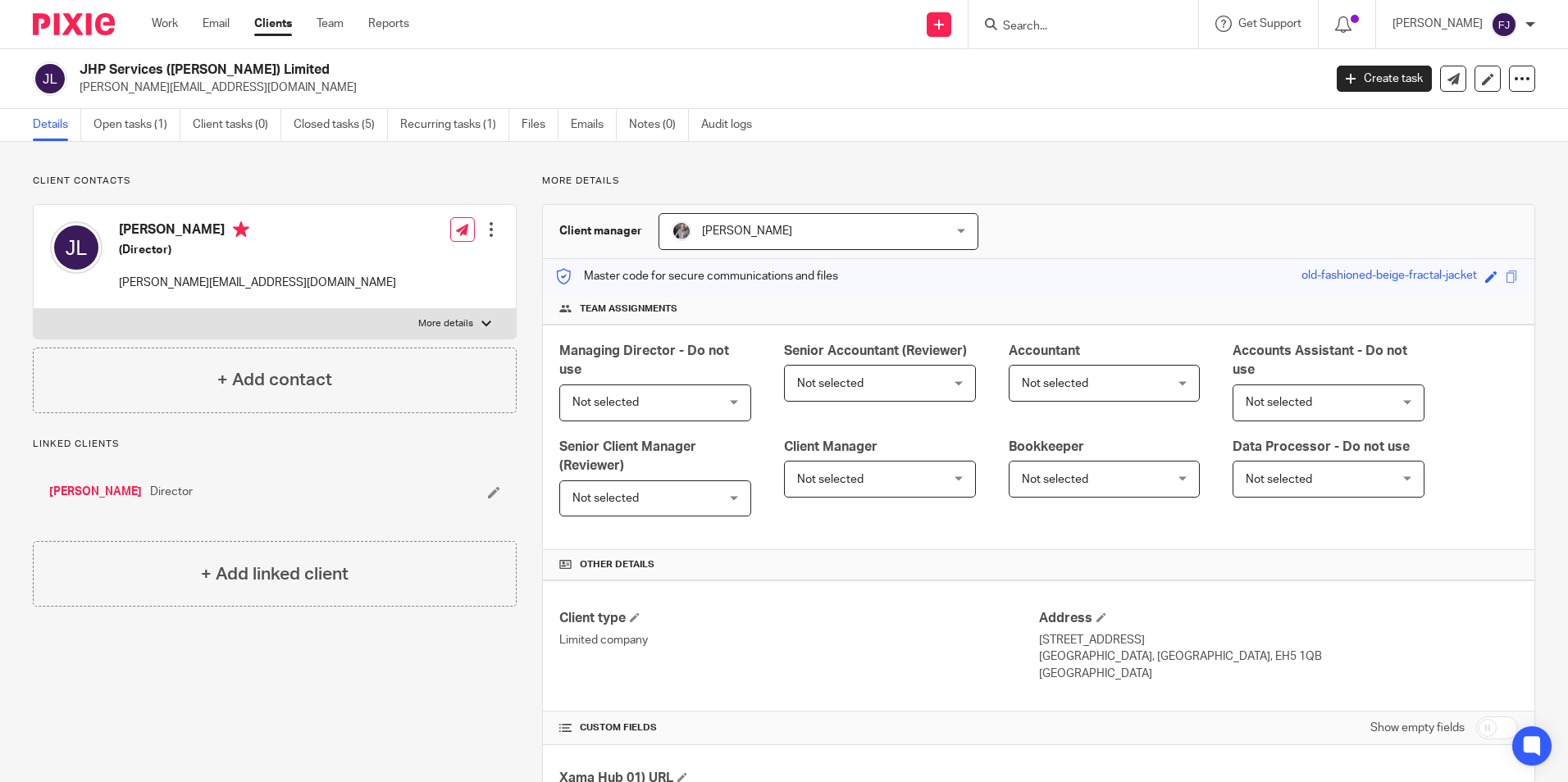
scroll to position [328, 0]
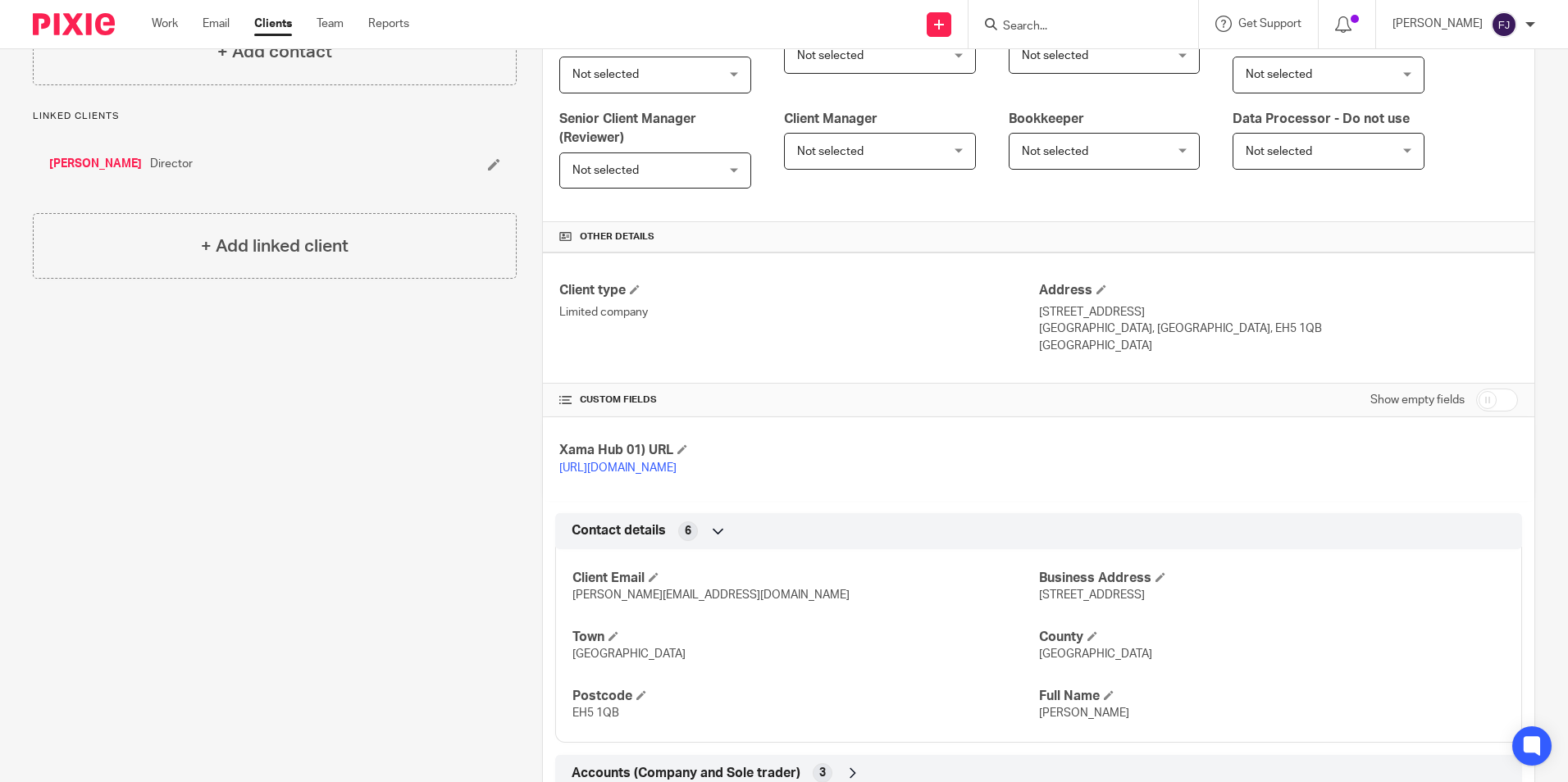
click at [1476, 405] on input "checkbox" at bounding box center [1496, 400] width 42 height 23
checkbox input "true"
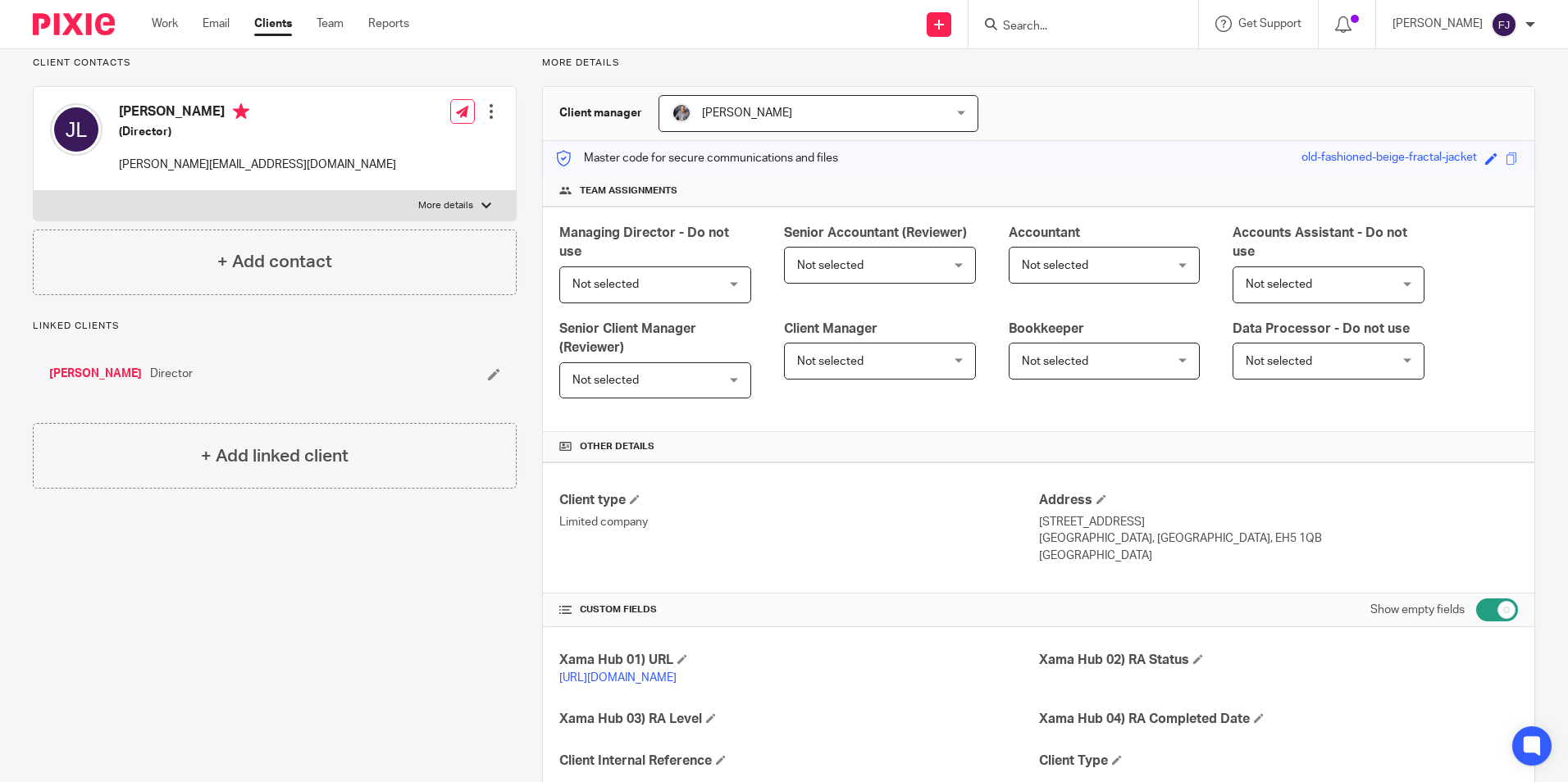
scroll to position [0, 0]
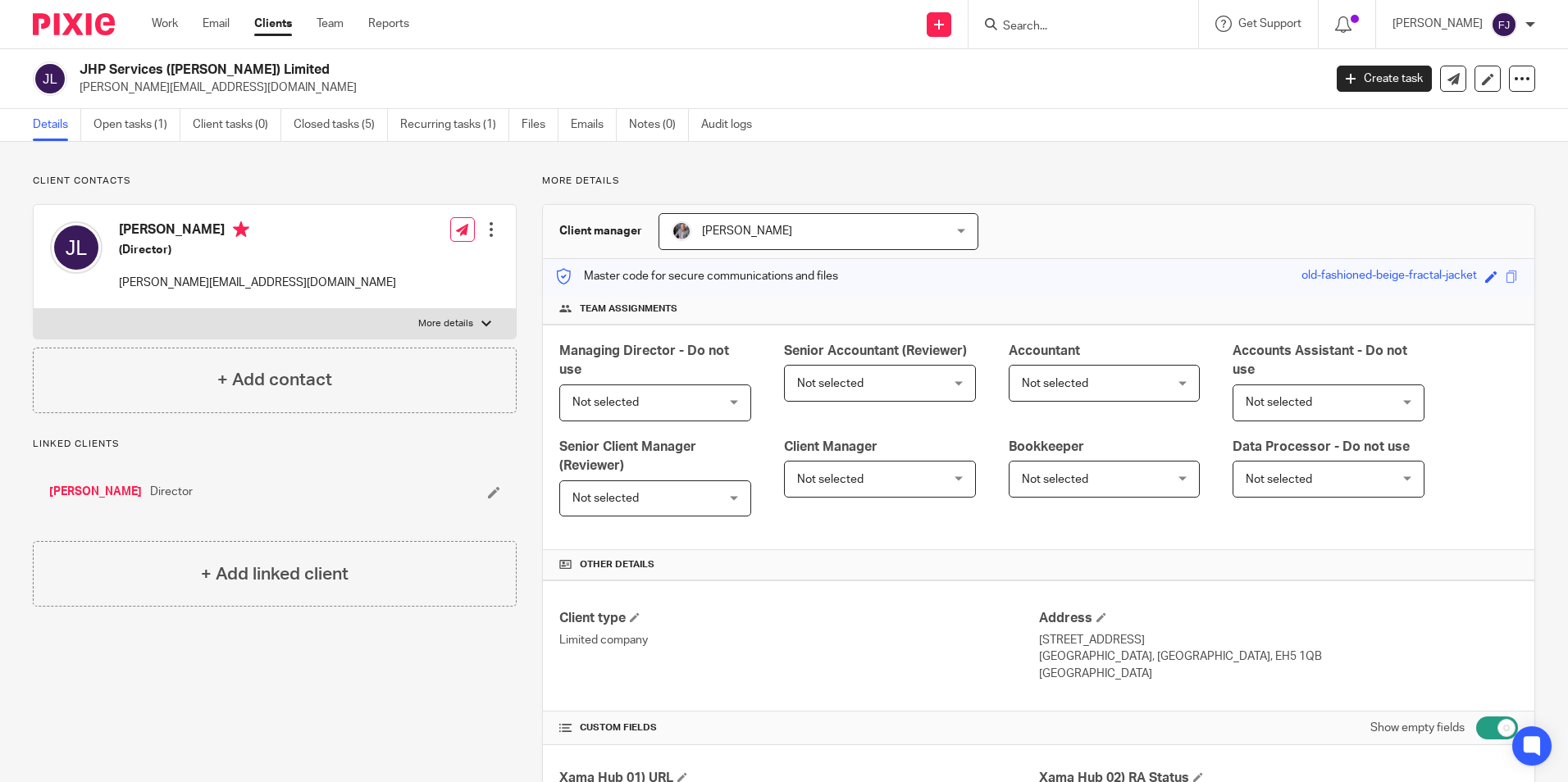
drag, startPoint x: 81, startPoint y: 67, endPoint x: 256, endPoint y: 61, distance: 175.1
click at [256, 61] on div "JHP Services ([PERSON_NAME]) Limited [PERSON_NAME][EMAIL_ADDRESS][DOMAIN_NAME] …" at bounding box center [784, 79] width 1568 height 60
click at [322, 90] on p "[PERSON_NAME][EMAIL_ADDRESS][DOMAIN_NAME]" at bounding box center [696, 87] width 1232 height 17
